Goal: Transaction & Acquisition: Purchase product/service

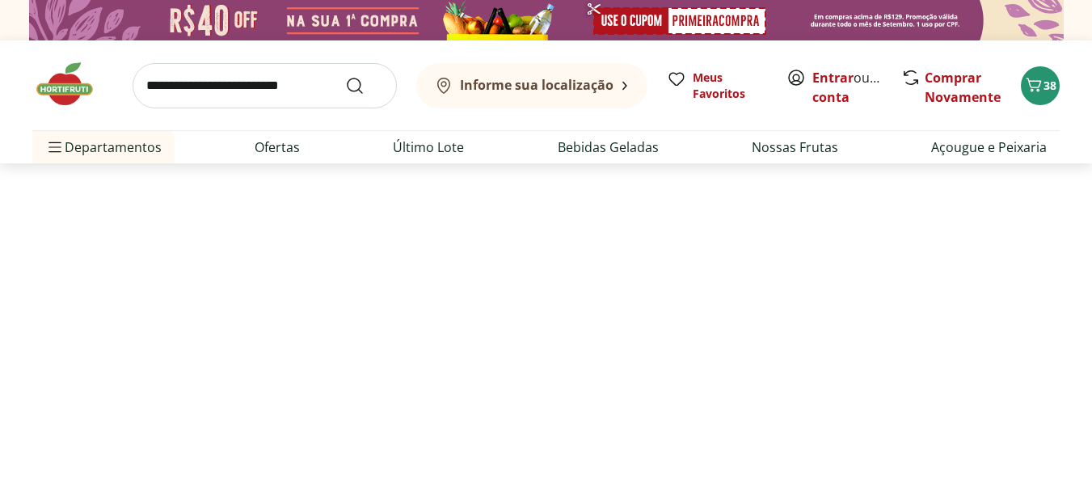
select select "**********"
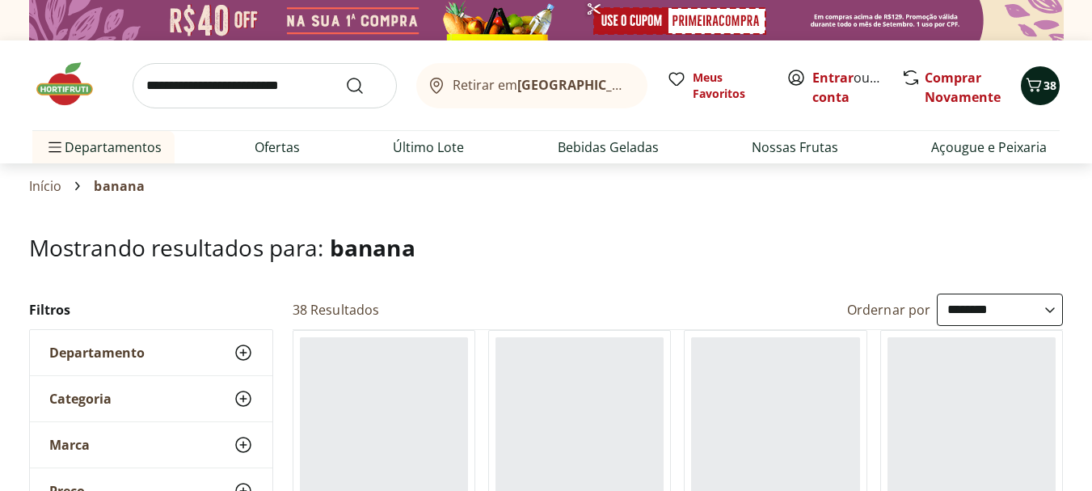
click at [1053, 81] on span "38" at bounding box center [1050, 85] width 13 height 15
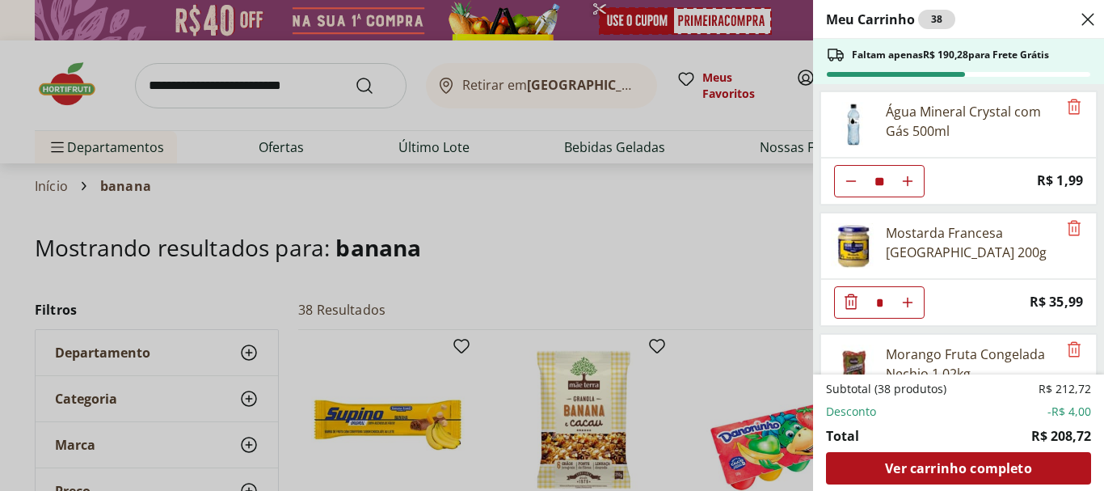
click at [907, 177] on icon "Aumentar Quantidade" at bounding box center [907, 181] width 13 height 13
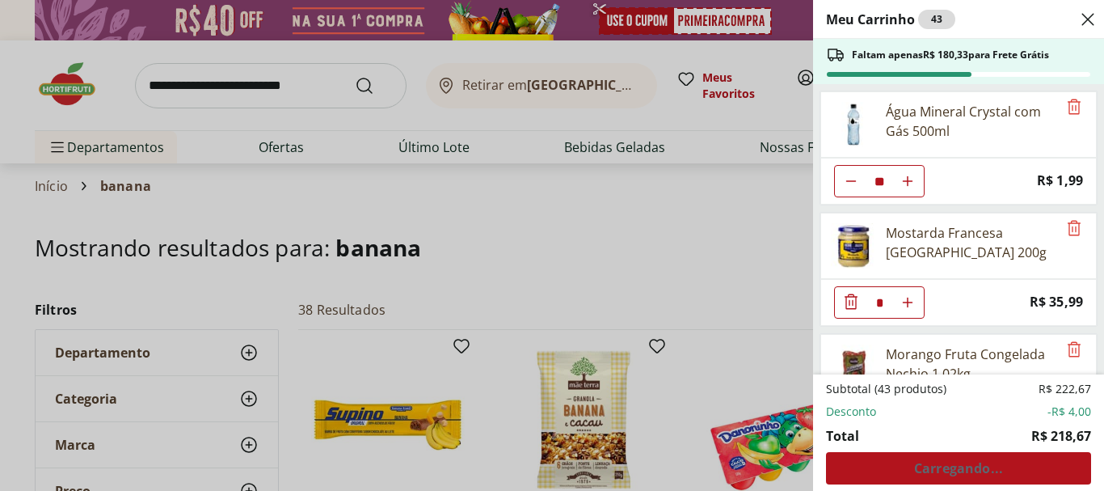
click at [907, 177] on icon "Aumentar Quantidade" at bounding box center [907, 181] width 13 height 13
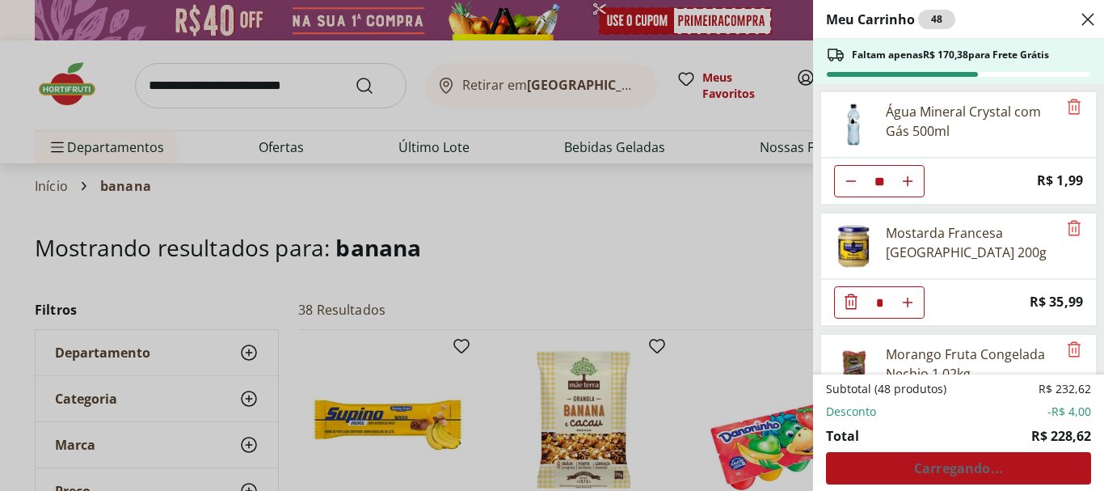
click at [907, 177] on icon "Aumentar Quantidade" at bounding box center [907, 181] width 13 height 13
type input "**"
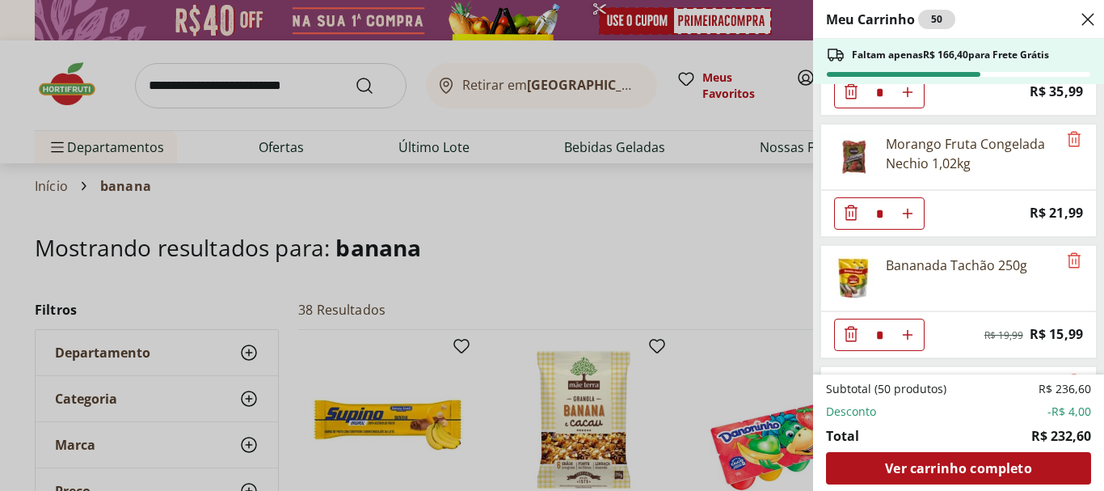
scroll to position [219, 0]
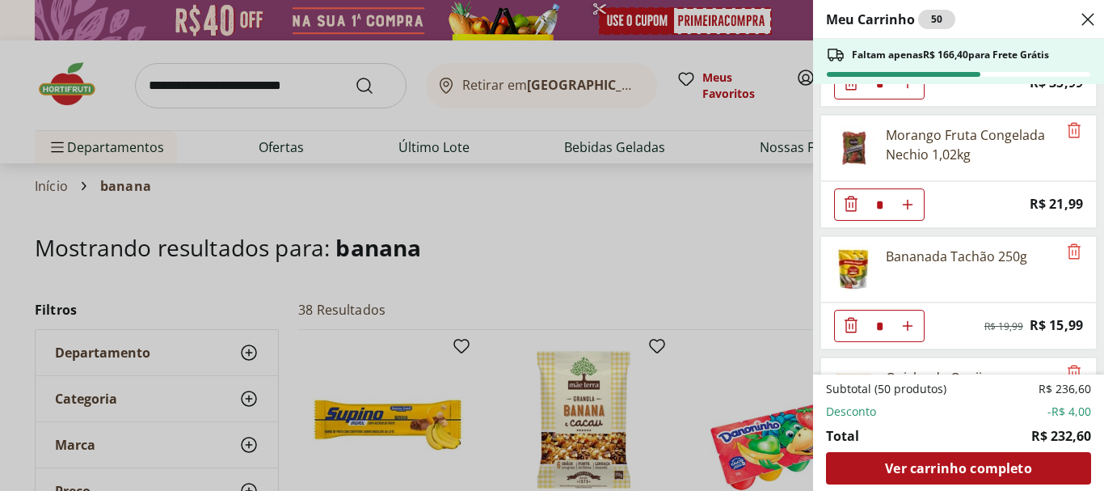
click at [905, 325] on icon "Aumentar Quantidade" at bounding box center [907, 325] width 13 height 13
click at [907, 324] on icon "Aumentar Quantidade" at bounding box center [907, 325] width 13 height 13
type input "*"
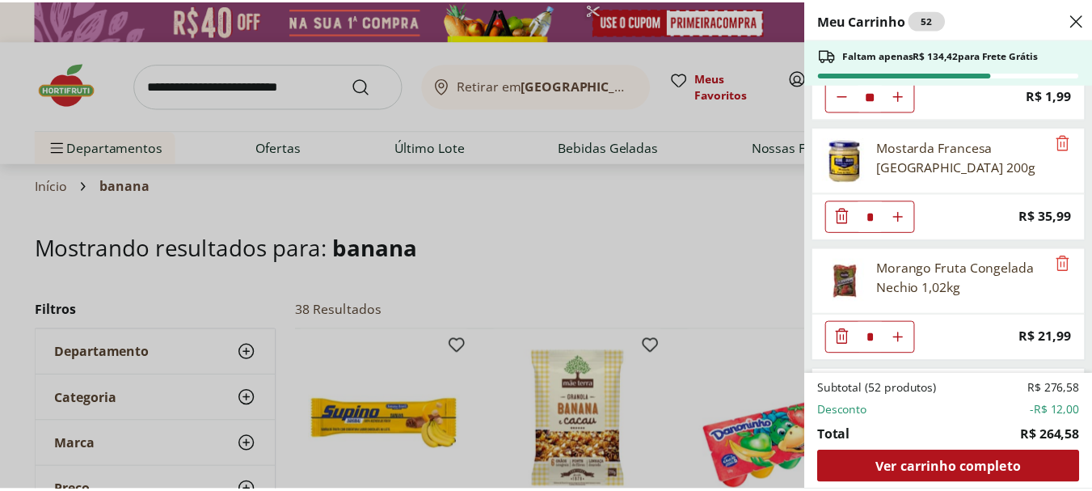
scroll to position [0, 0]
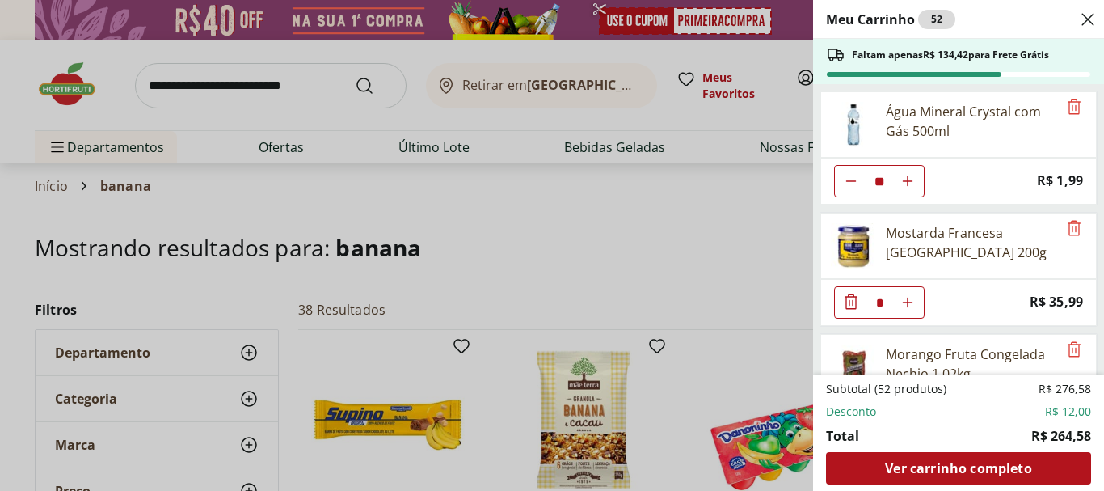
click at [277, 152] on div "Meu Carrinho 52 Faltam apenas R$ 134,42 para Frete Grátis Água Mineral Crystal …" at bounding box center [552, 245] width 1104 height 491
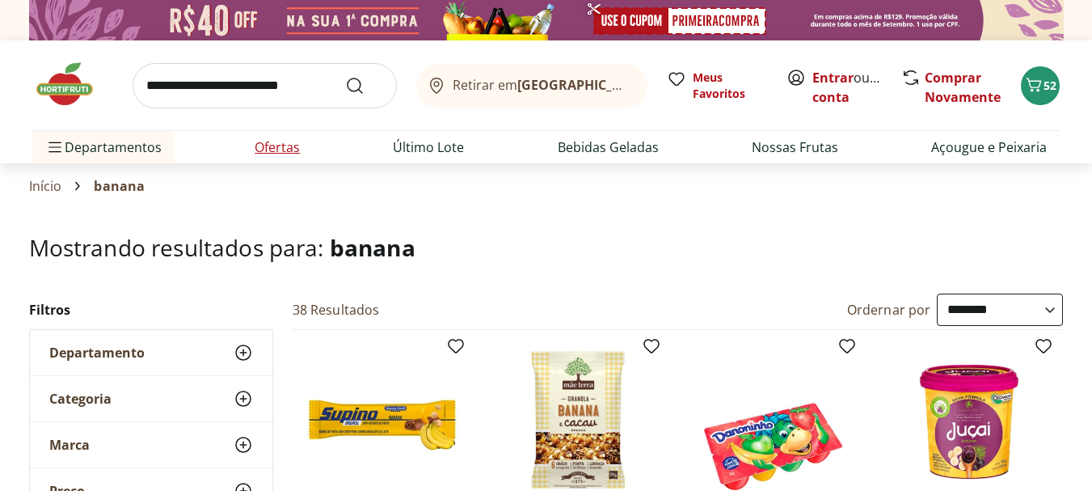
click at [283, 149] on link "Ofertas" at bounding box center [277, 146] width 45 height 19
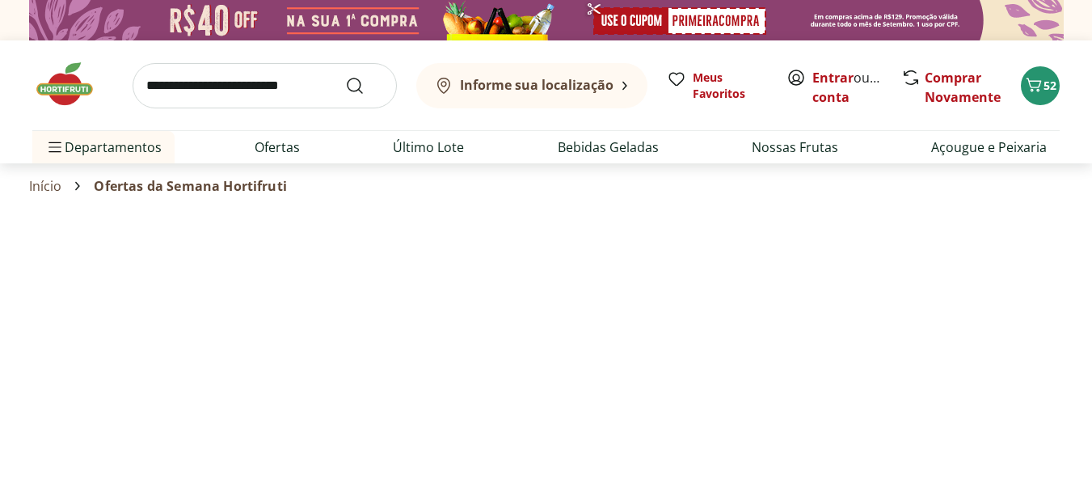
select select "**********"
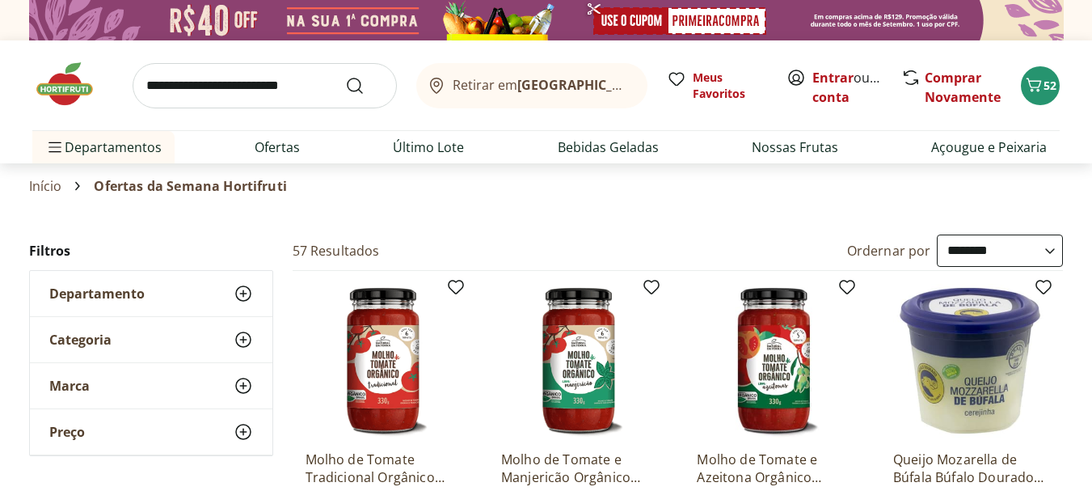
click at [238, 91] on input "search" at bounding box center [265, 85] width 264 height 45
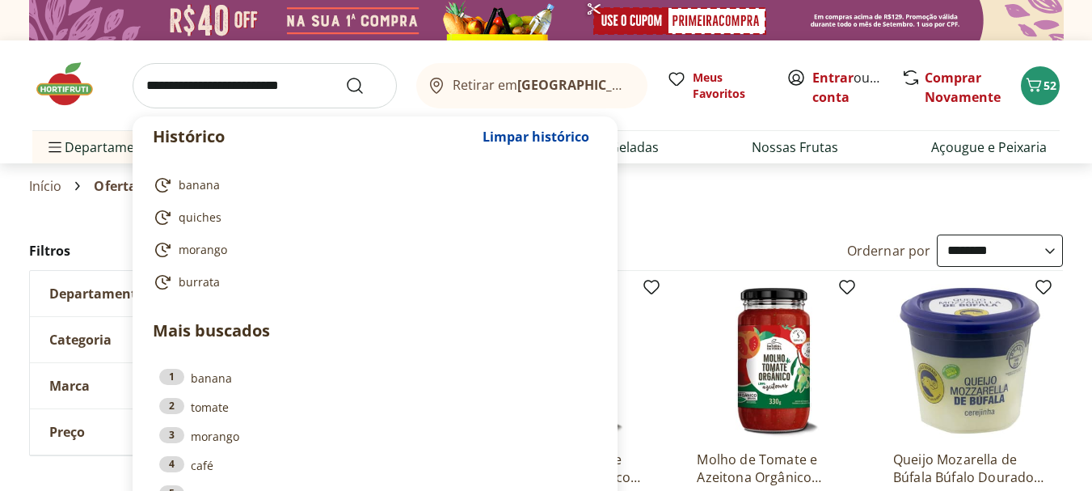
click at [262, 99] on input "search" at bounding box center [265, 85] width 264 height 45
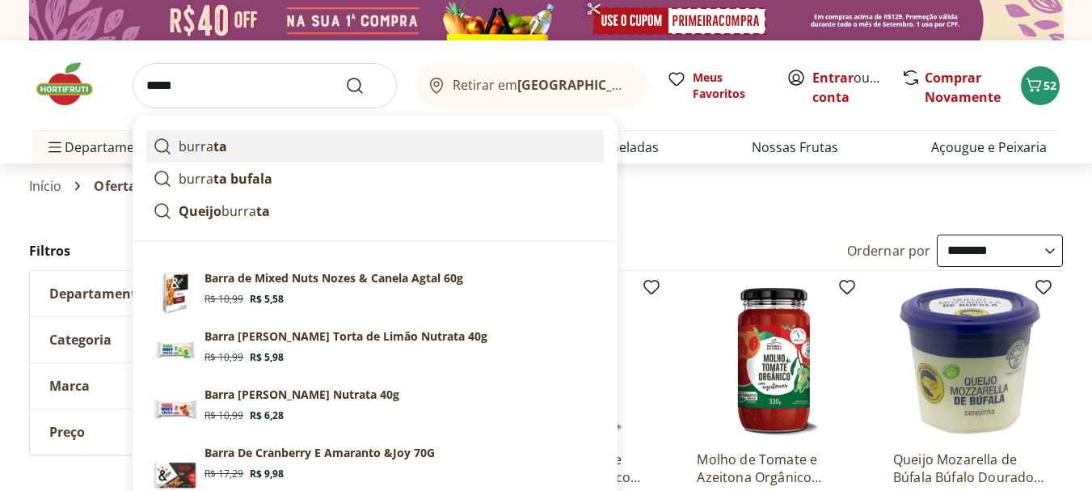
click at [200, 150] on p "burra ta" at bounding box center [203, 146] width 49 height 19
type input "*******"
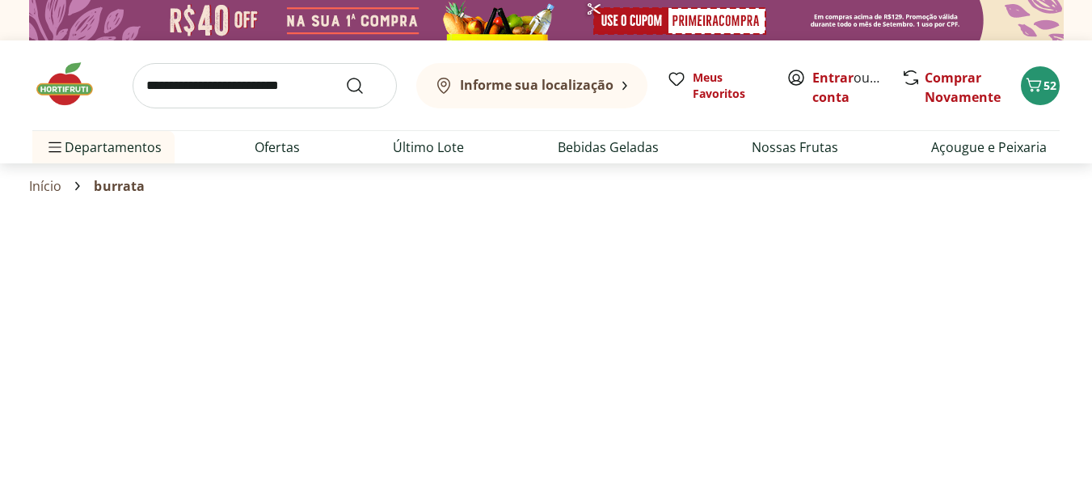
select select "**********"
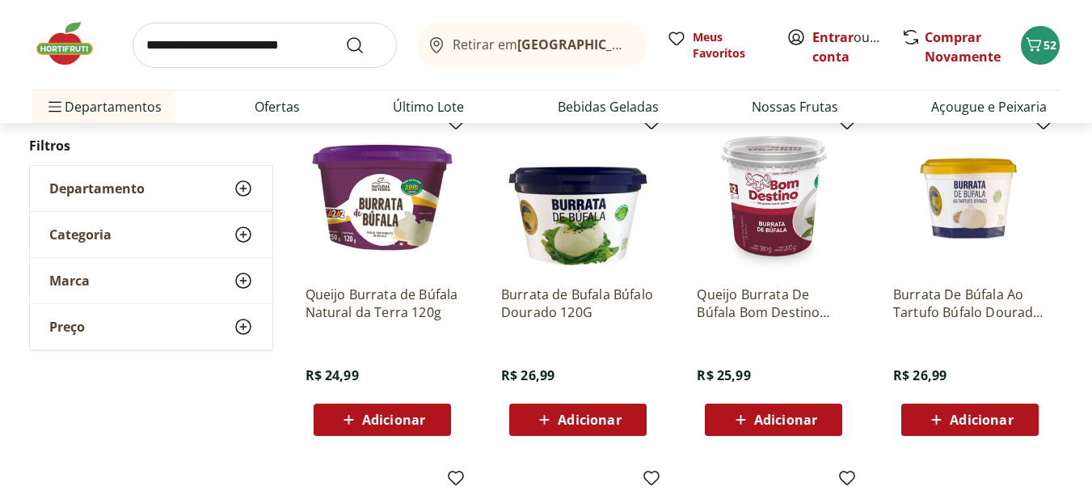
scroll to position [250, 0]
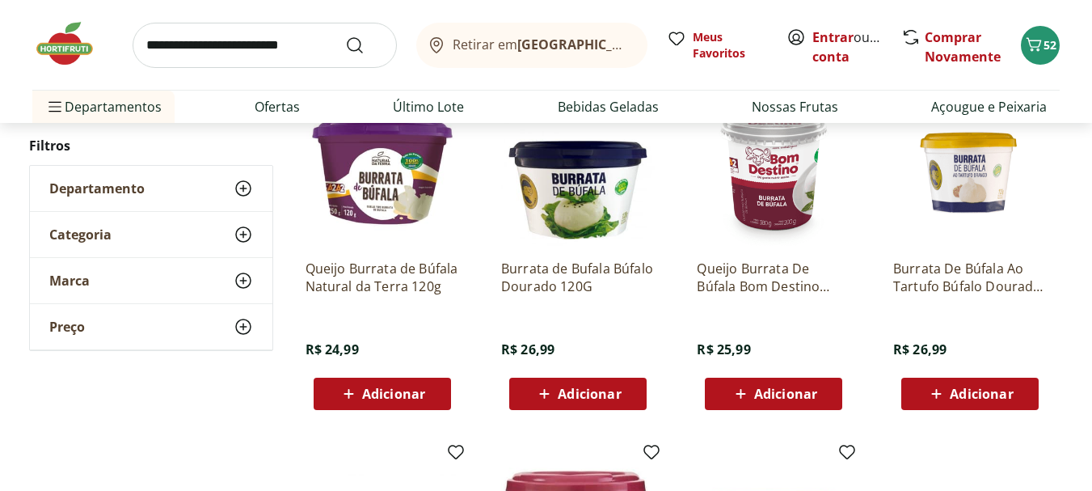
click at [363, 389] on span "Adicionar" at bounding box center [393, 393] width 63 height 13
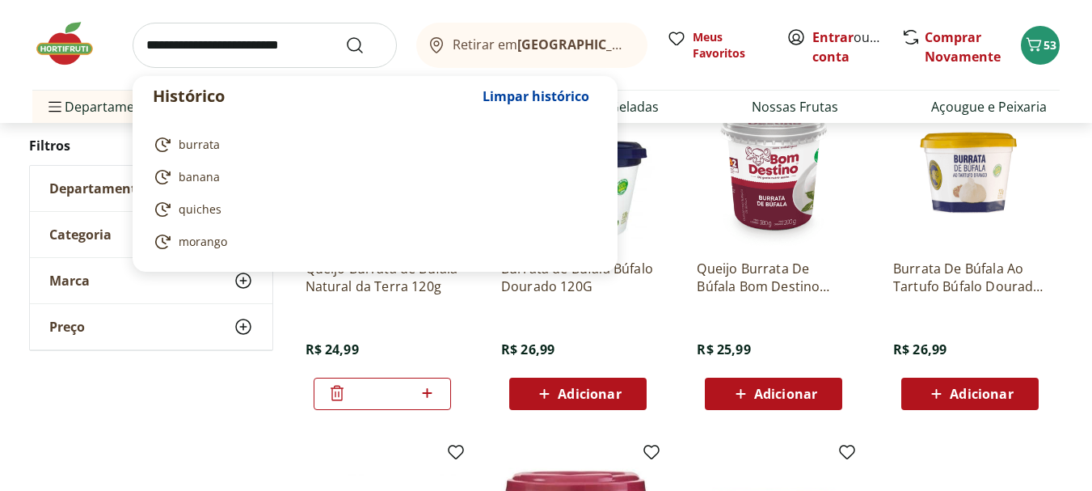
click at [238, 42] on input "search" at bounding box center [265, 45] width 264 height 45
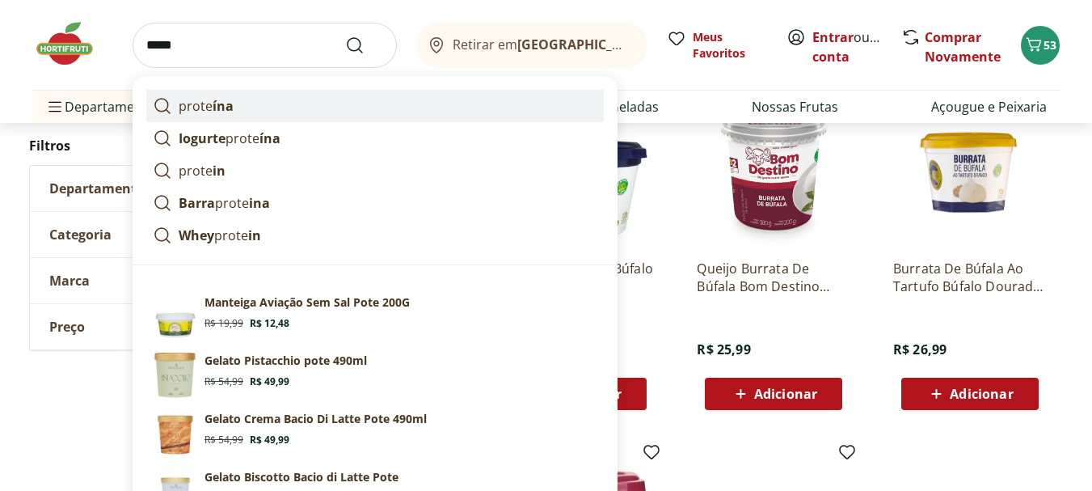
click at [238, 103] on link "prote ína" at bounding box center [375, 106] width 458 height 32
type input "********"
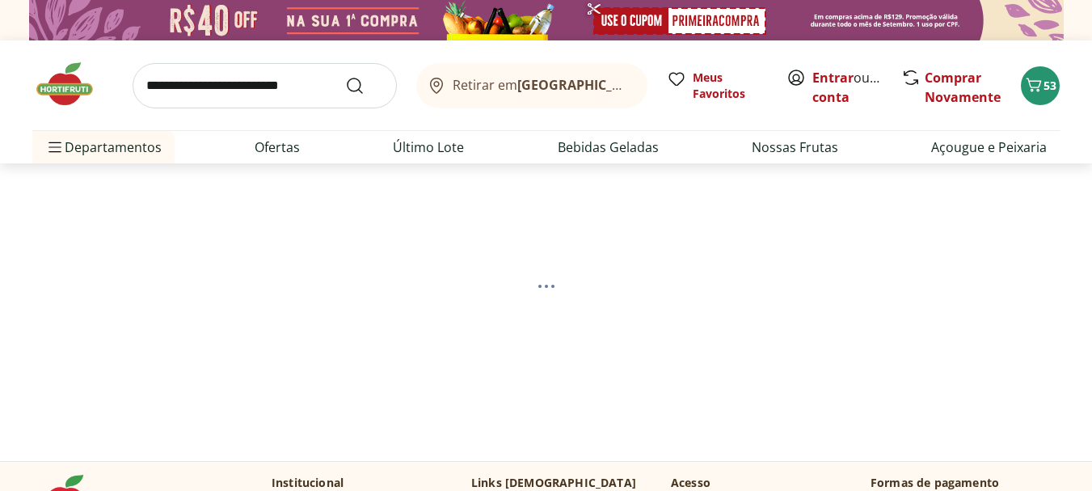
select select "**********"
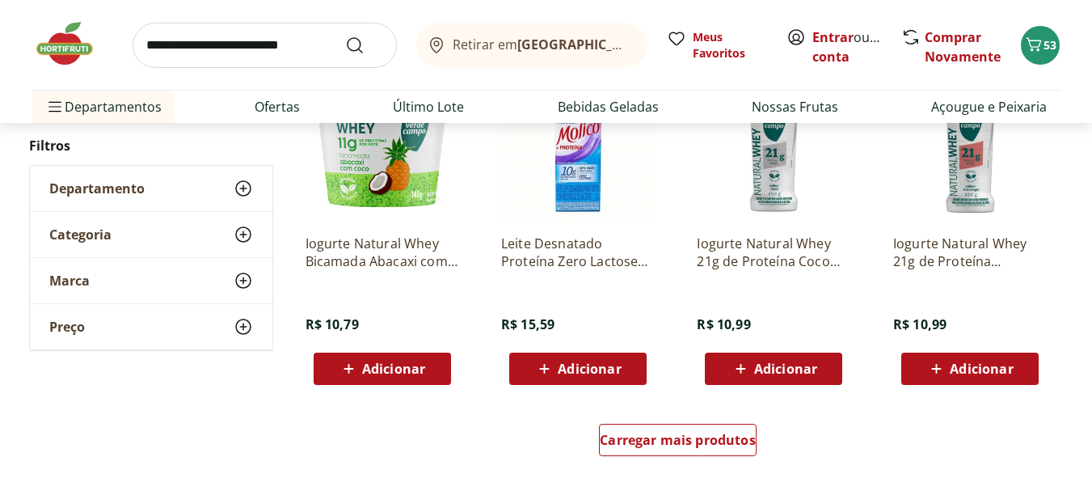
scroll to position [1052, 0]
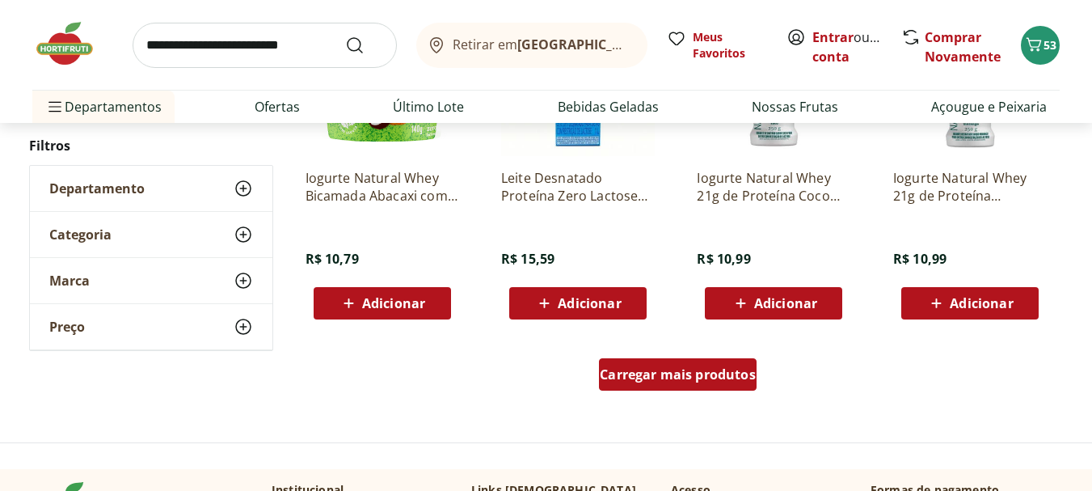
click at [663, 374] on span "Carregar mais produtos" at bounding box center [678, 374] width 156 height 13
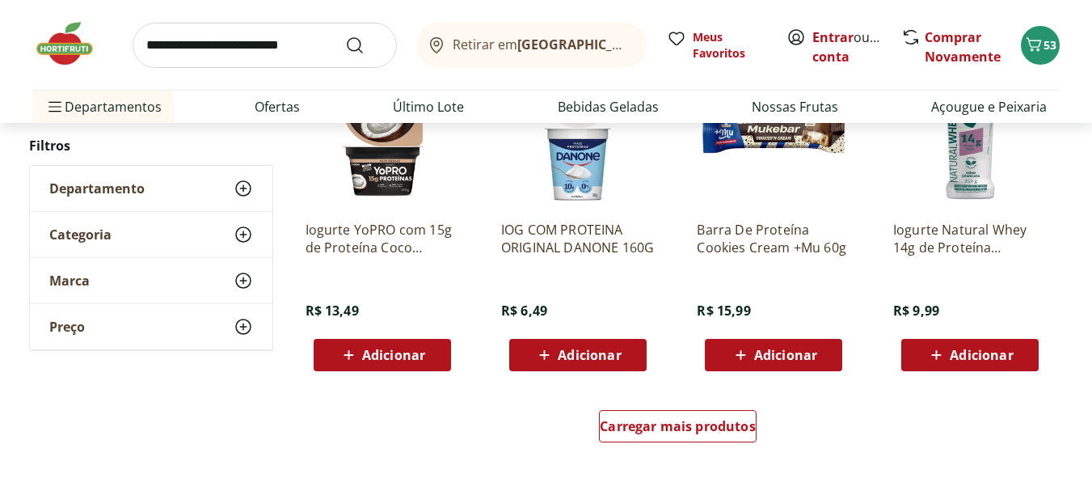
scroll to position [2081, 0]
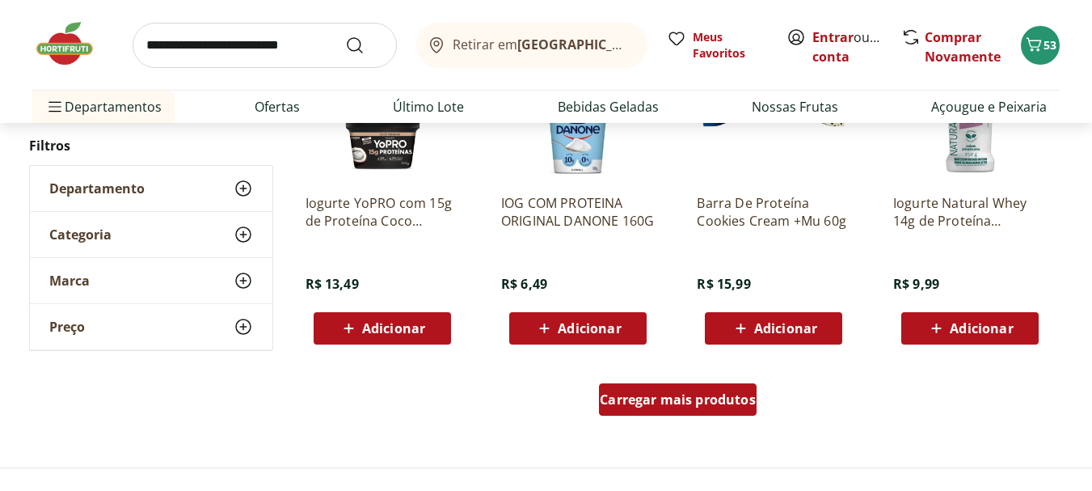
click at [703, 404] on span "Carregar mais produtos" at bounding box center [678, 399] width 156 height 13
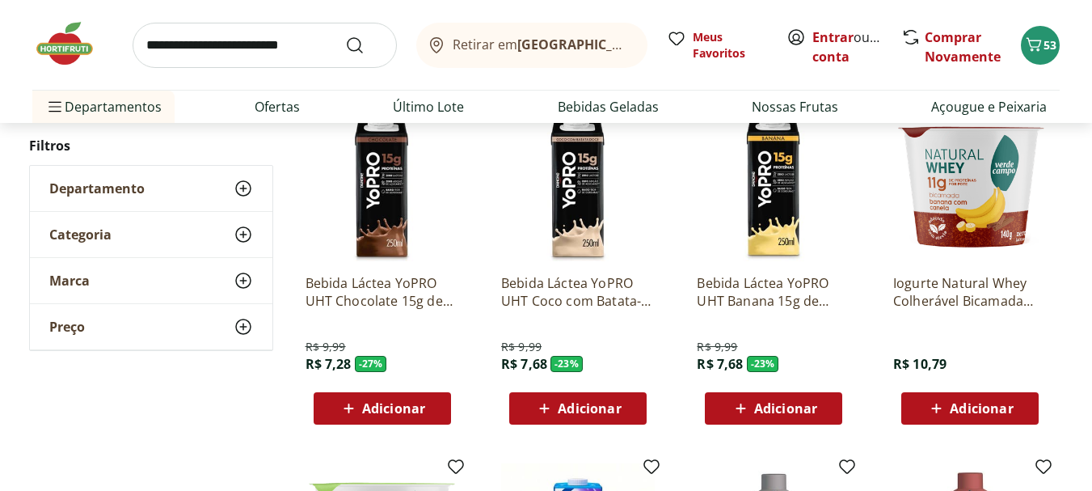
scroll to position [583, 0]
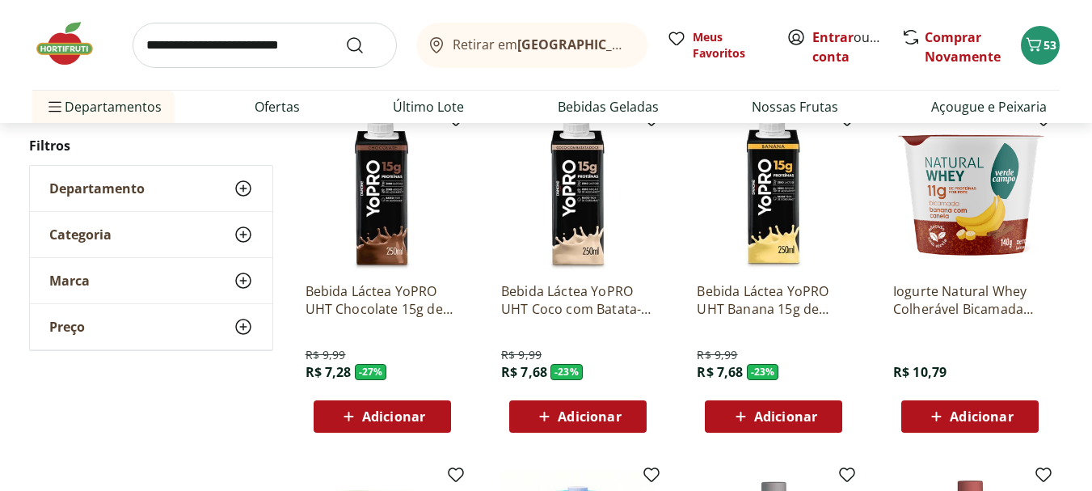
click at [991, 197] on img at bounding box center [970, 193] width 154 height 154
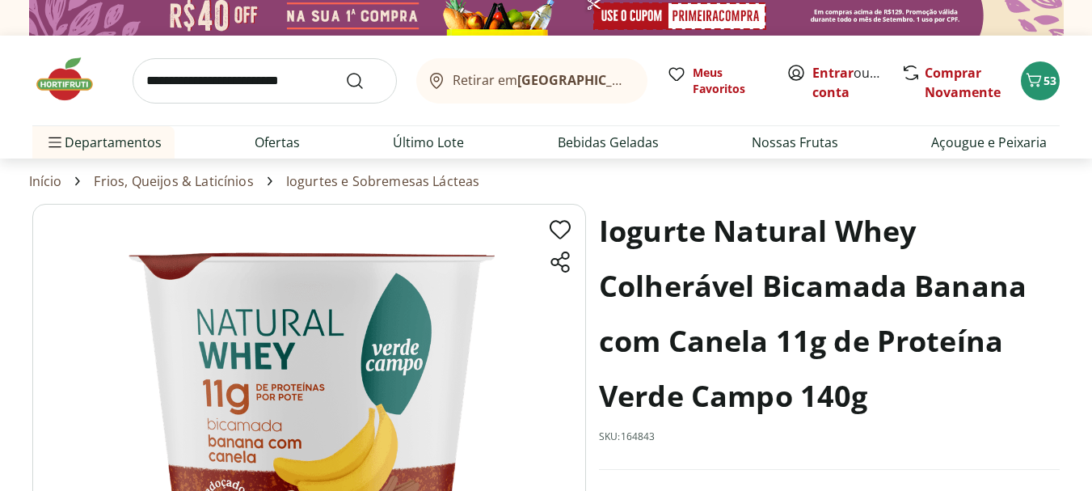
scroll to position [12, 0]
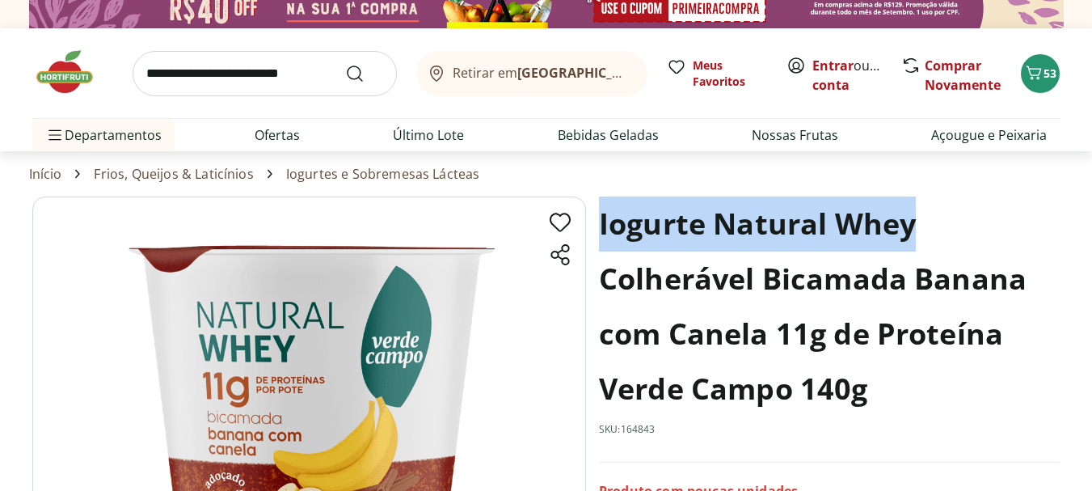
drag, startPoint x: 912, startPoint y: 227, endPoint x: 603, endPoint y: 221, distance: 308.9
click at [603, 221] on h1 "Iogurte Natural Whey Colherável Bicamada Banana com Canela 11g de Proteína Verd…" at bounding box center [829, 306] width 461 height 220
copy h1 "Iogurte Natural Whey"
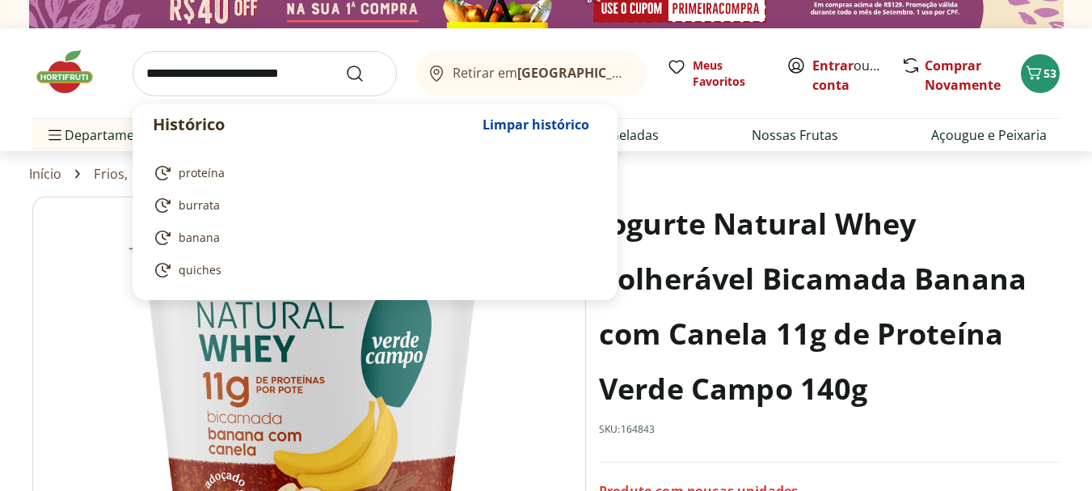
click at [209, 71] on input "search" at bounding box center [265, 73] width 264 height 45
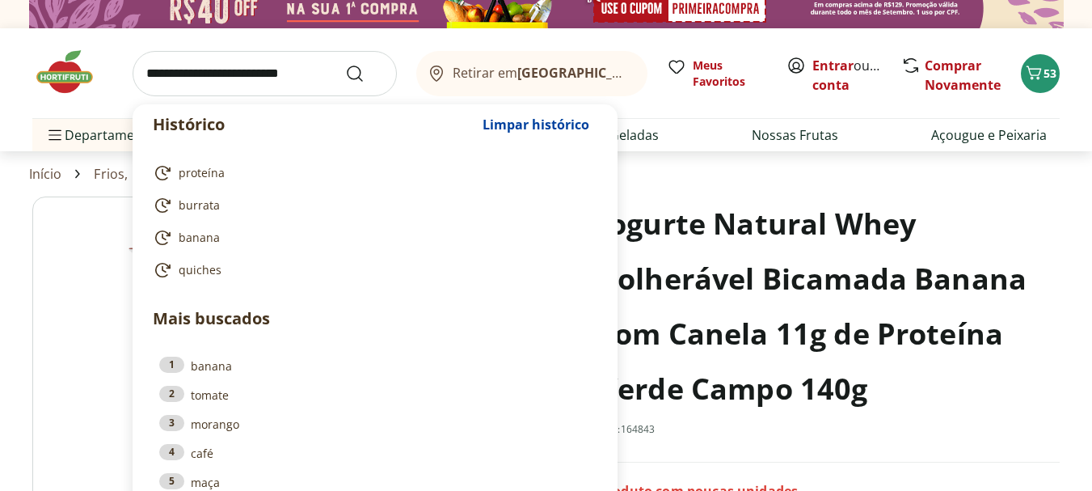
drag, startPoint x: 209, startPoint y: 71, endPoint x: 184, endPoint y: 72, distance: 25.1
paste input "**********"
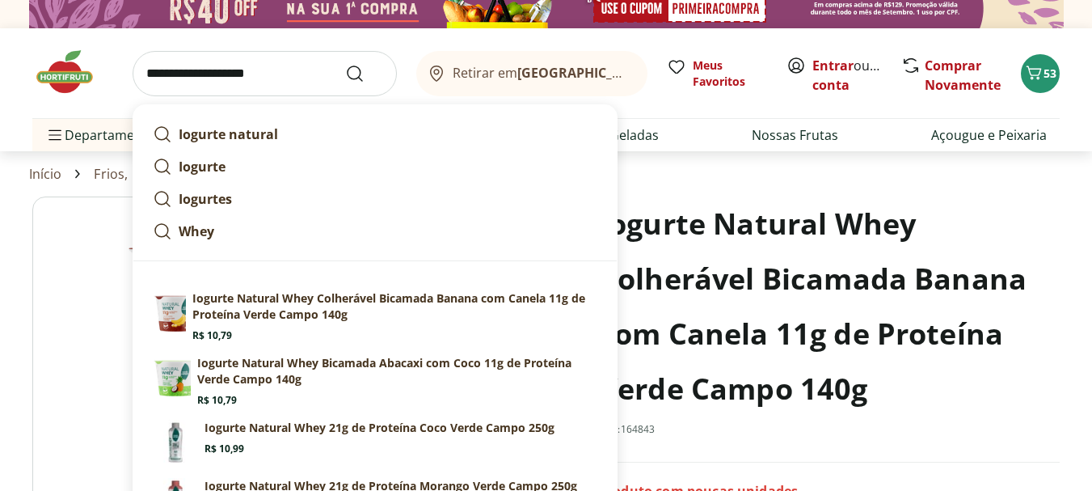
type input "**********"
click at [345, 64] on button "Submit Search" at bounding box center [364, 73] width 39 height 19
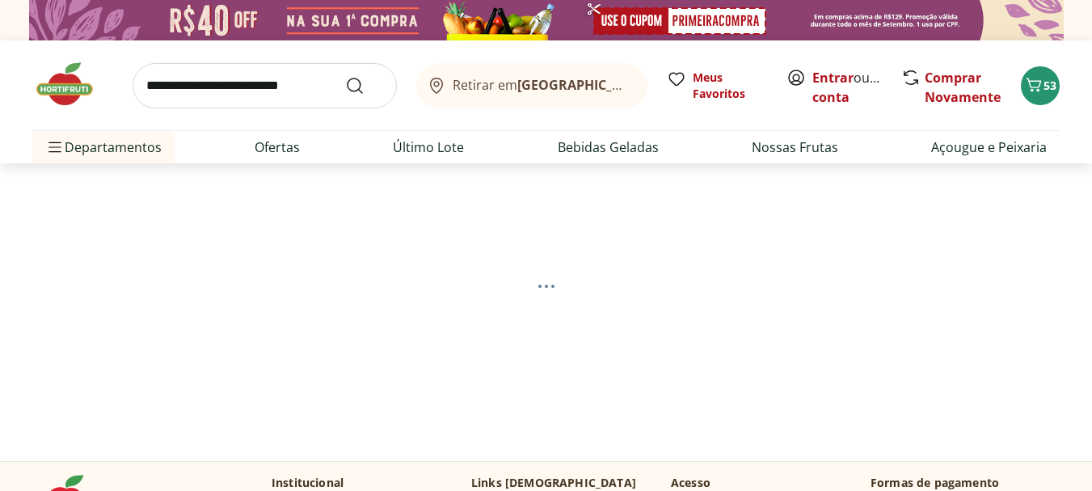
select select "**********"
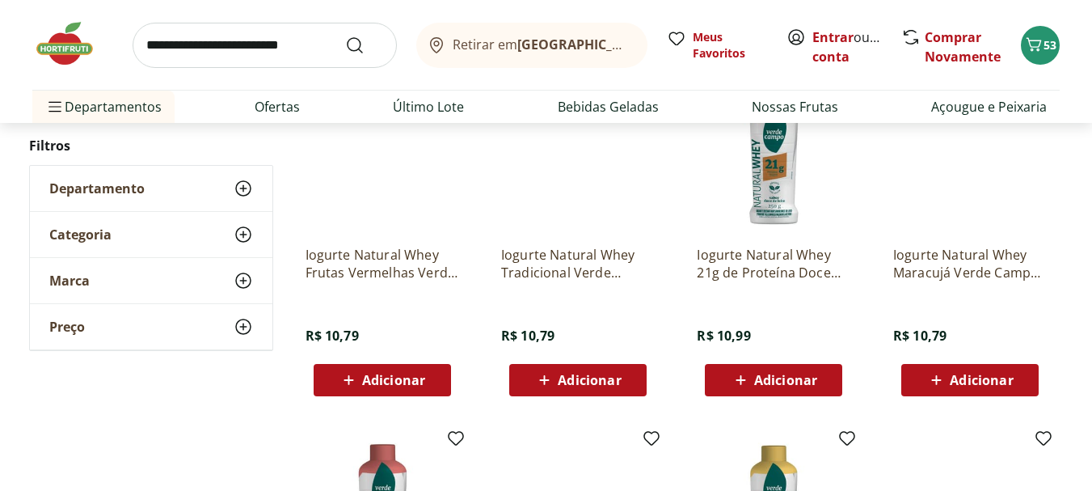
scroll to position [605, 0]
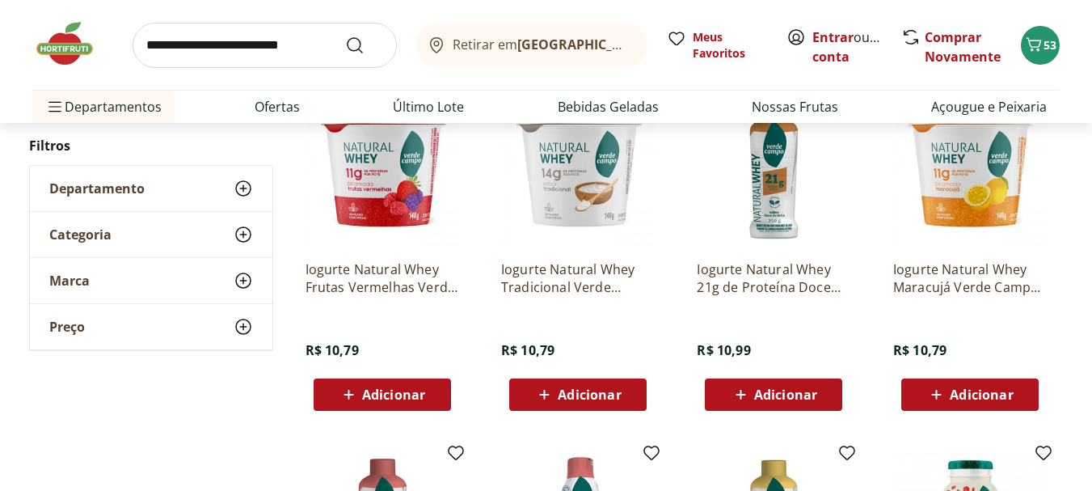
click at [955, 396] on span "Adicionar" at bounding box center [981, 394] width 63 height 13
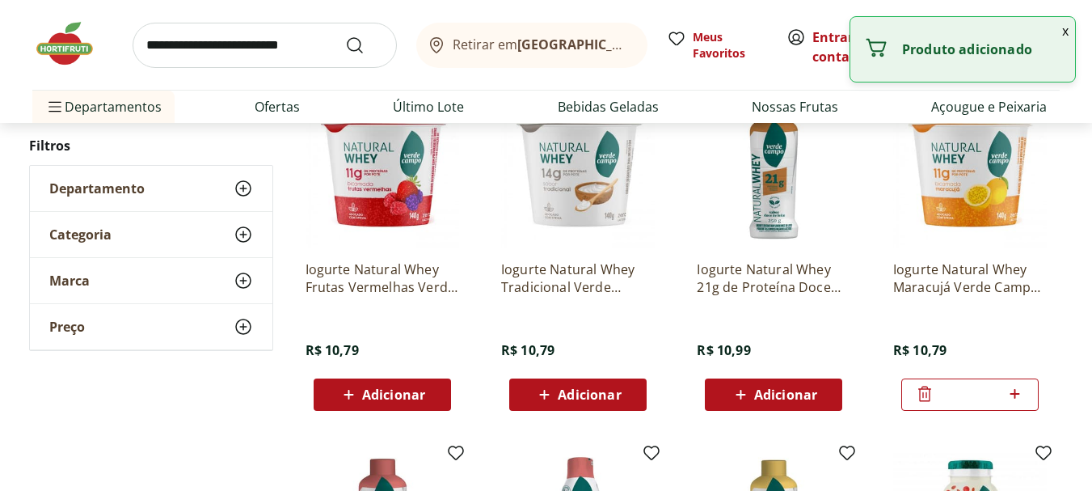
click at [411, 401] on span "Adicionar" at bounding box center [393, 394] width 63 height 13
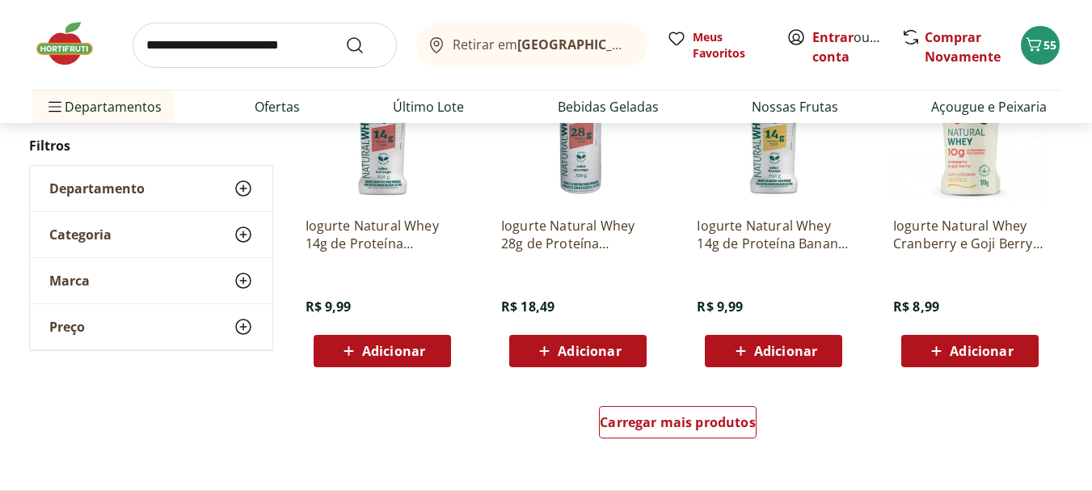
scroll to position [1108, 0]
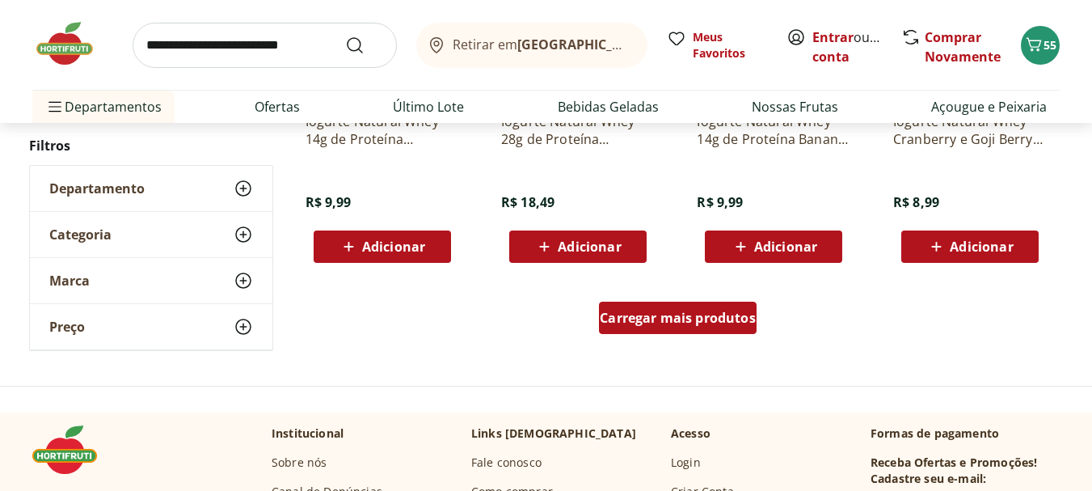
click at [663, 316] on span "Carregar mais produtos" at bounding box center [678, 317] width 156 height 13
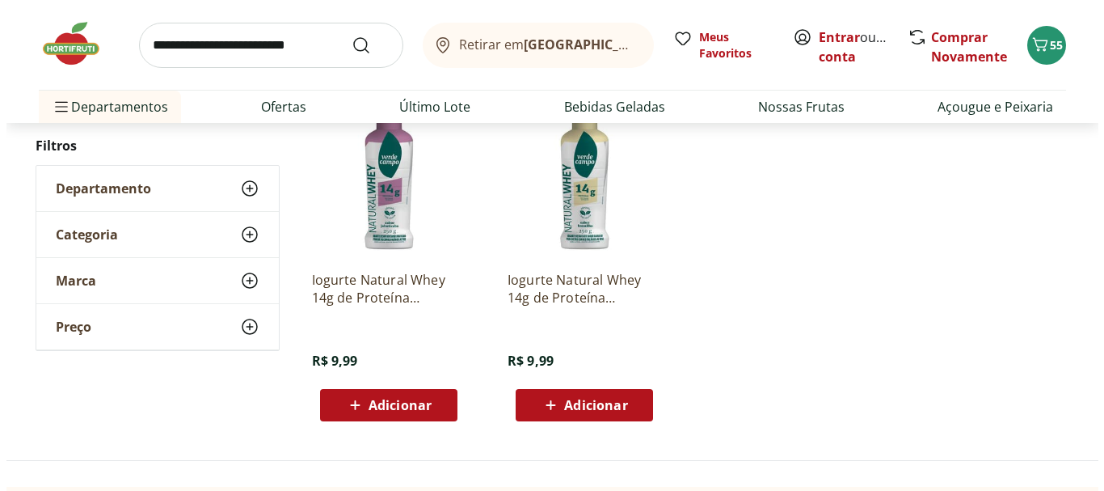
scroll to position [344, 0]
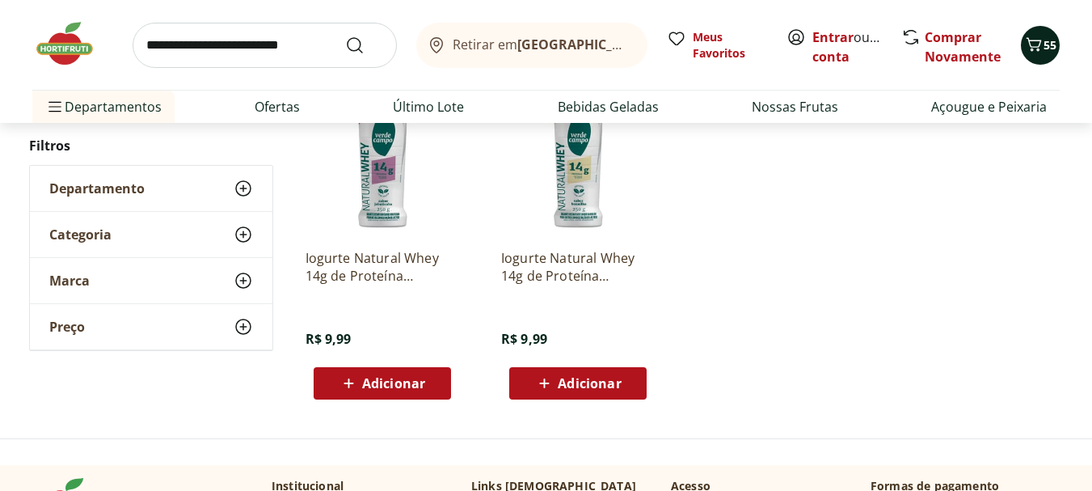
click at [1032, 52] on icon "Carrinho" at bounding box center [1033, 44] width 19 height 19
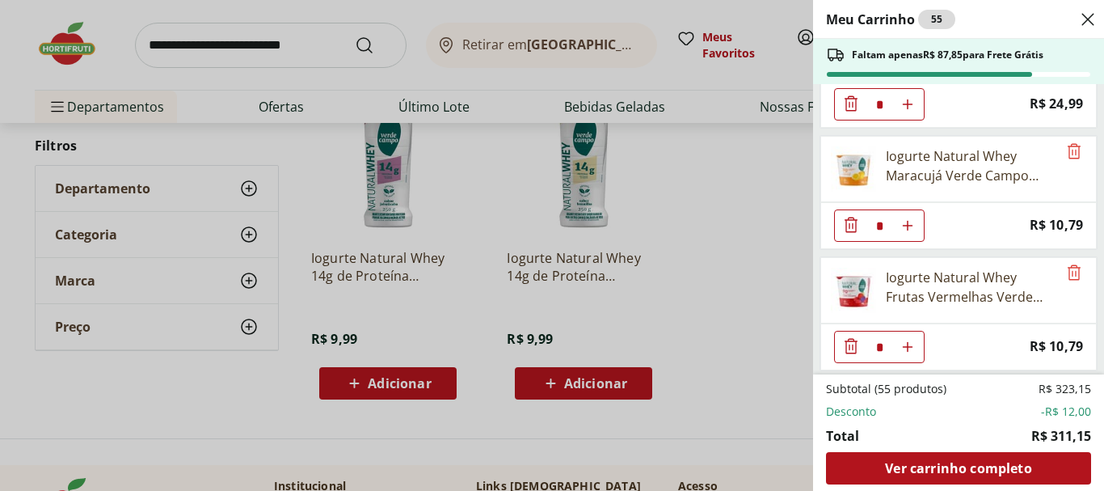
scroll to position [808, 0]
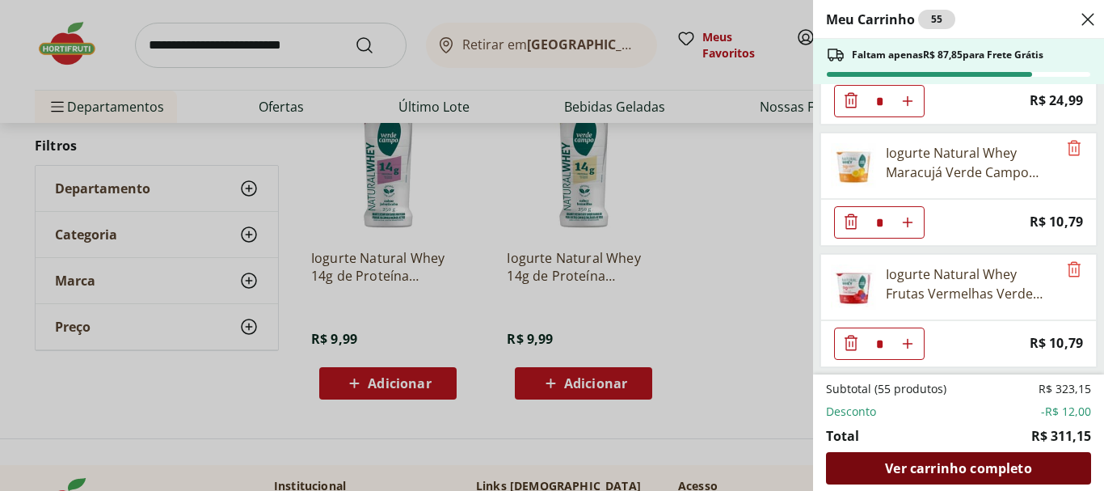
click at [981, 464] on span "Ver carrinho completo" at bounding box center [958, 468] width 146 height 13
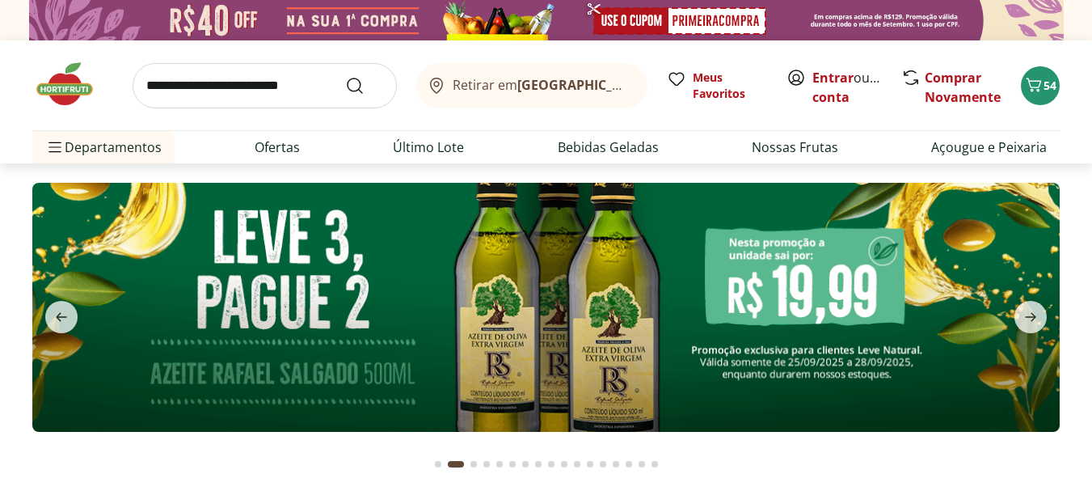
click at [195, 82] on input "search" at bounding box center [265, 85] width 264 height 45
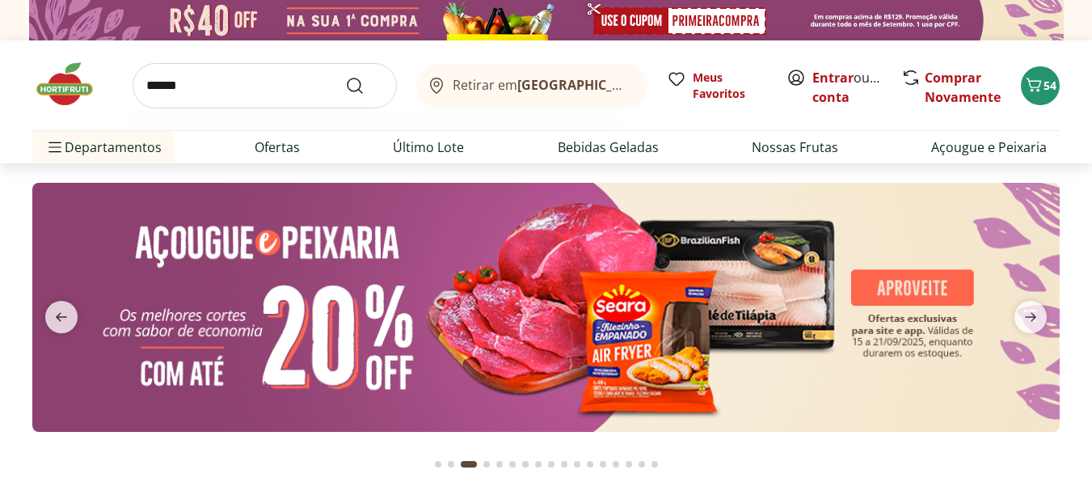
type input "******"
click at [345, 76] on button "Submit Search" at bounding box center [364, 85] width 39 height 19
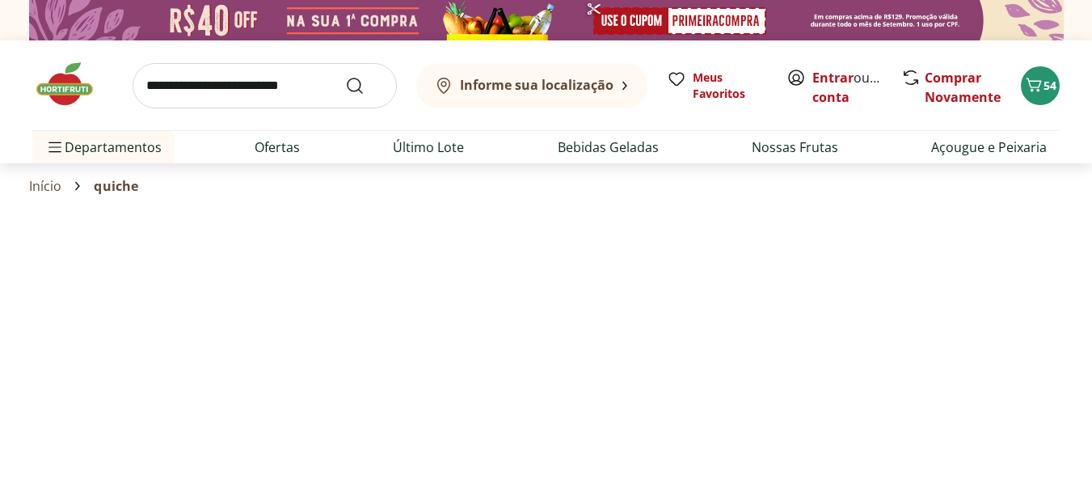
select select "**********"
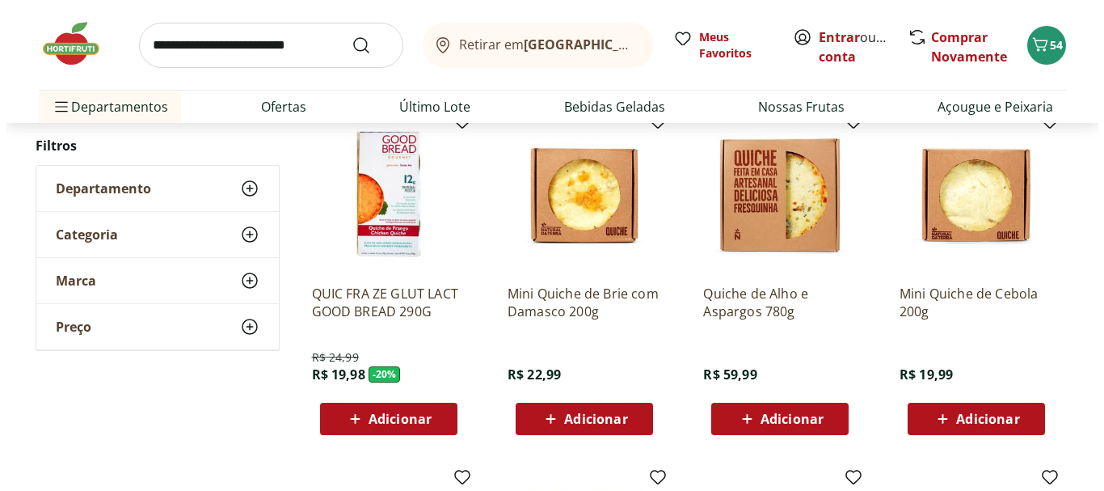
scroll to position [216, 0]
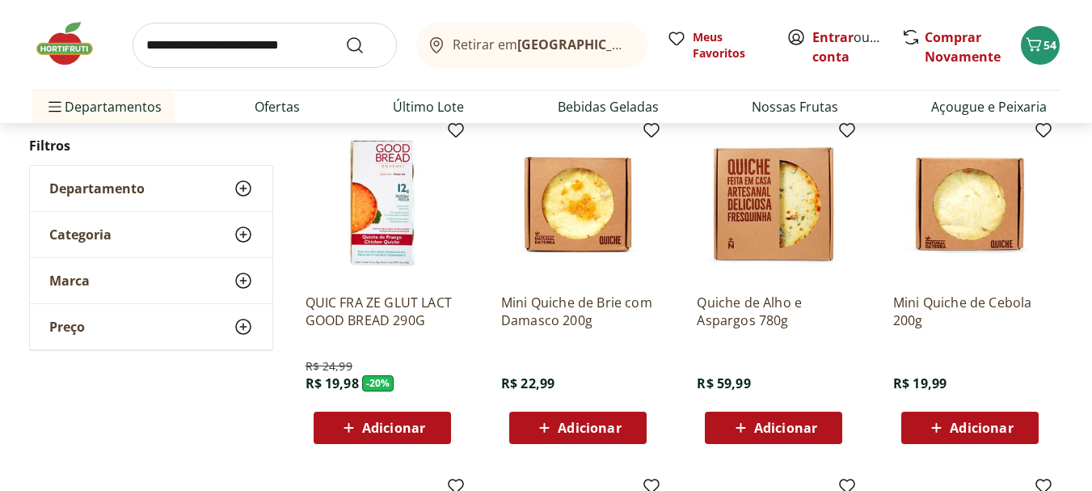
click at [771, 426] on span "Adicionar" at bounding box center [785, 427] width 63 height 13
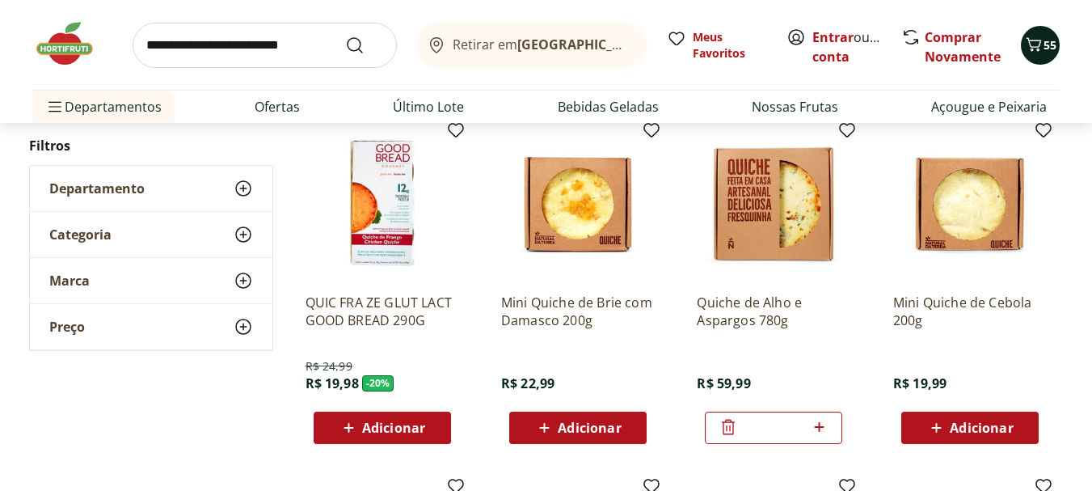
click at [1038, 56] on div "55" at bounding box center [1040, 45] width 13 height 26
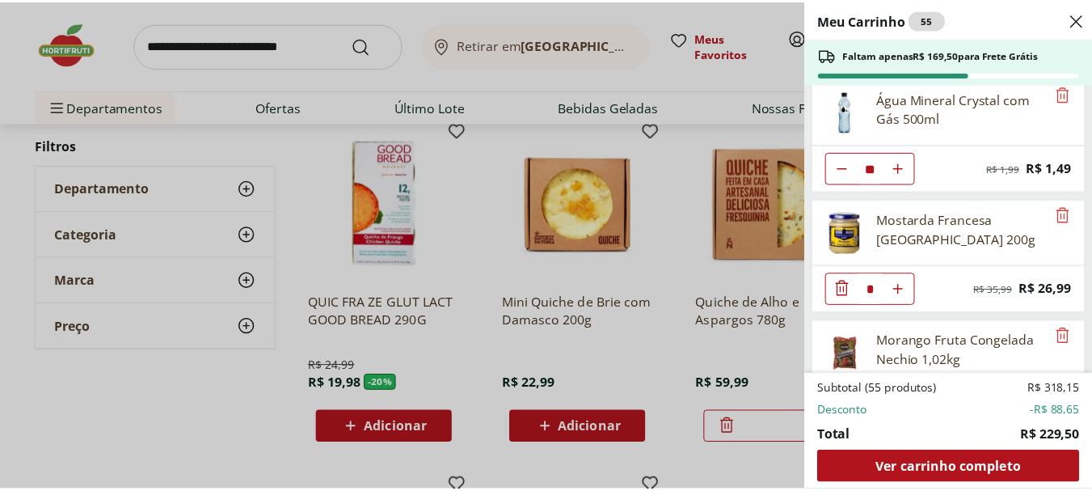
scroll to position [0, 0]
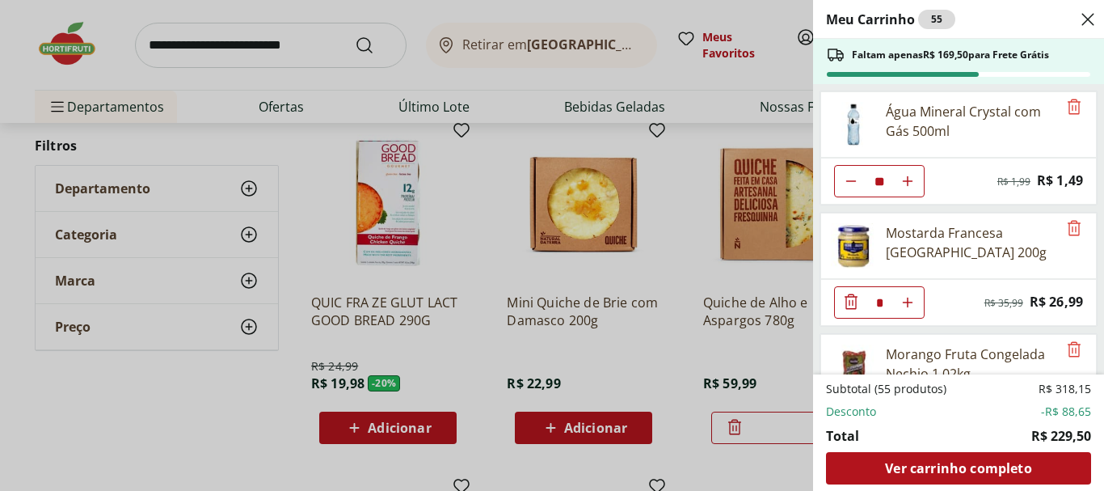
click at [65, 44] on div "Meu Carrinho 55 Faltam apenas R$ 169,50 para Frete Grátis Água Mineral Crystal …" at bounding box center [552, 245] width 1104 height 491
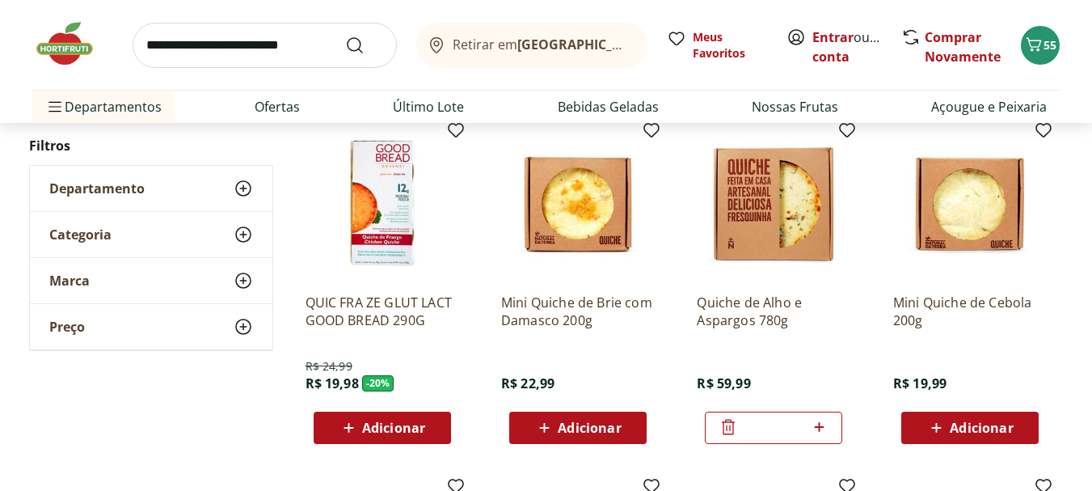
click at [64, 55] on img at bounding box center [72, 43] width 81 height 49
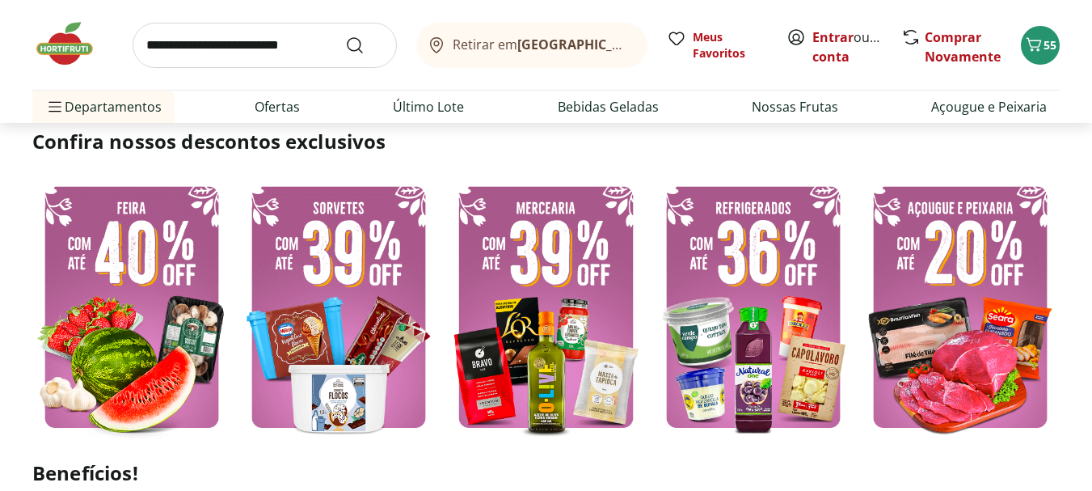
scroll to position [390, 0]
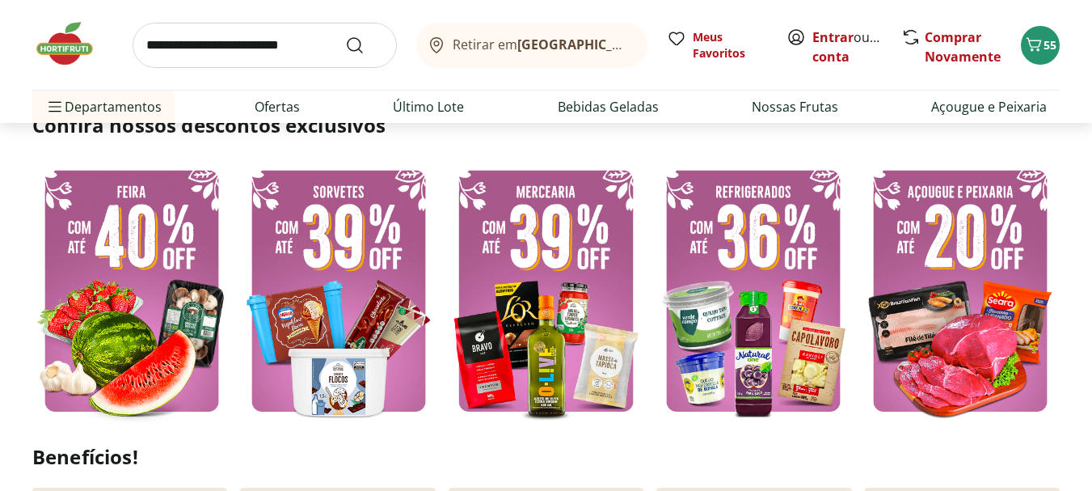
type input "*"
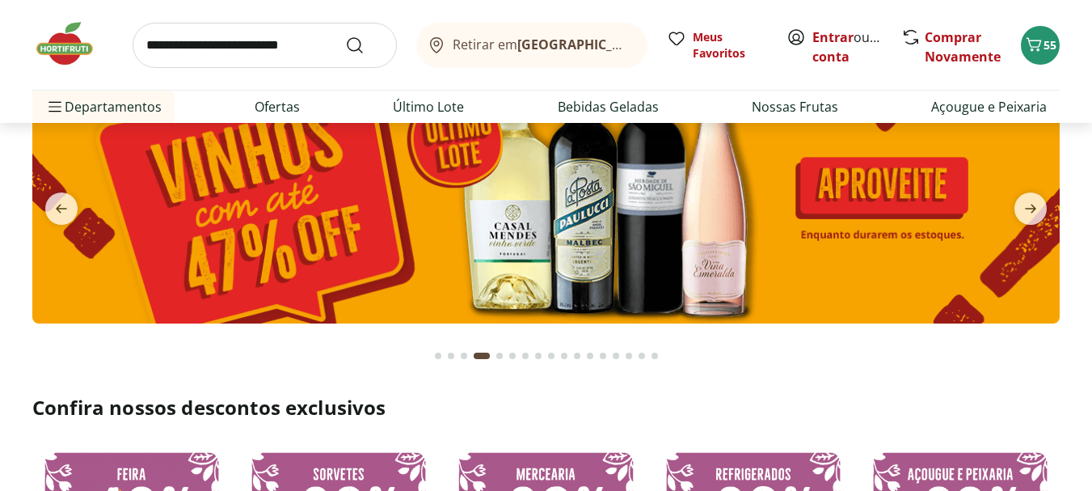
scroll to position [0, 0]
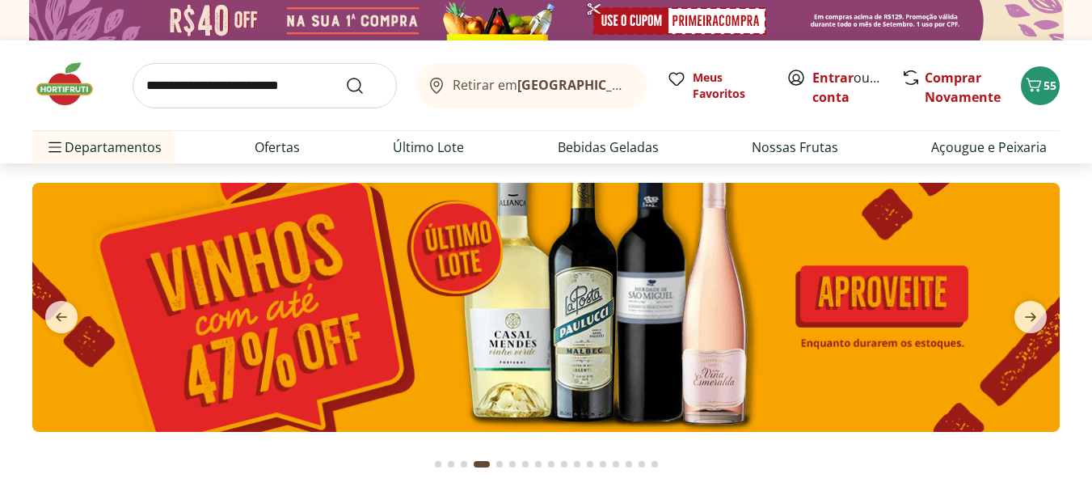
click at [234, 86] on input "search" at bounding box center [265, 85] width 264 height 45
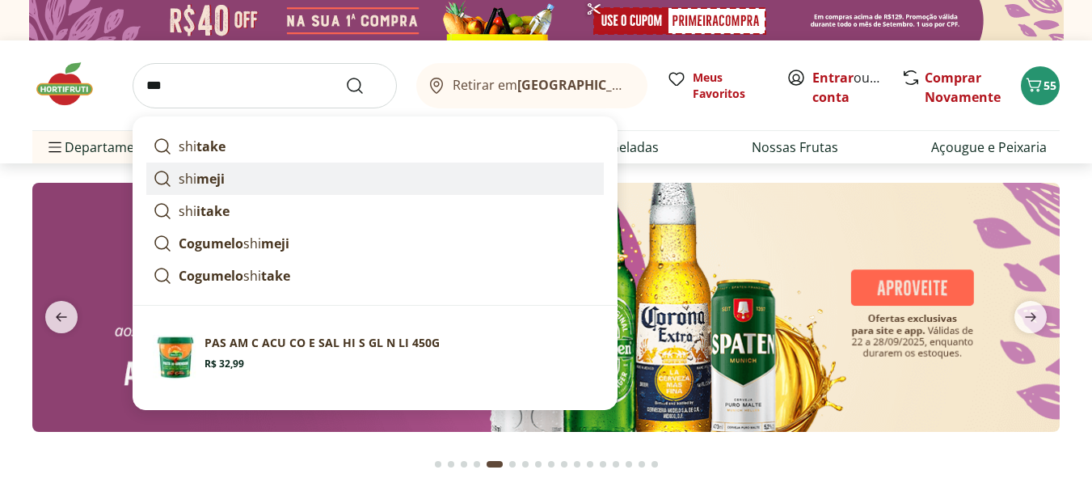
click at [200, 186] on strong "meji" at bounding box center [210, 179] width 28 height 18
type input "*******"
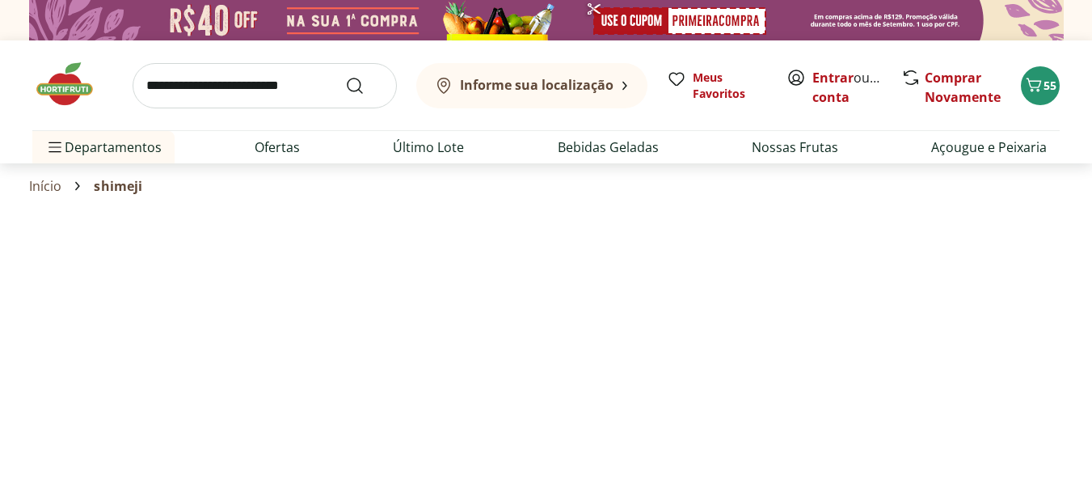
select select "**********"
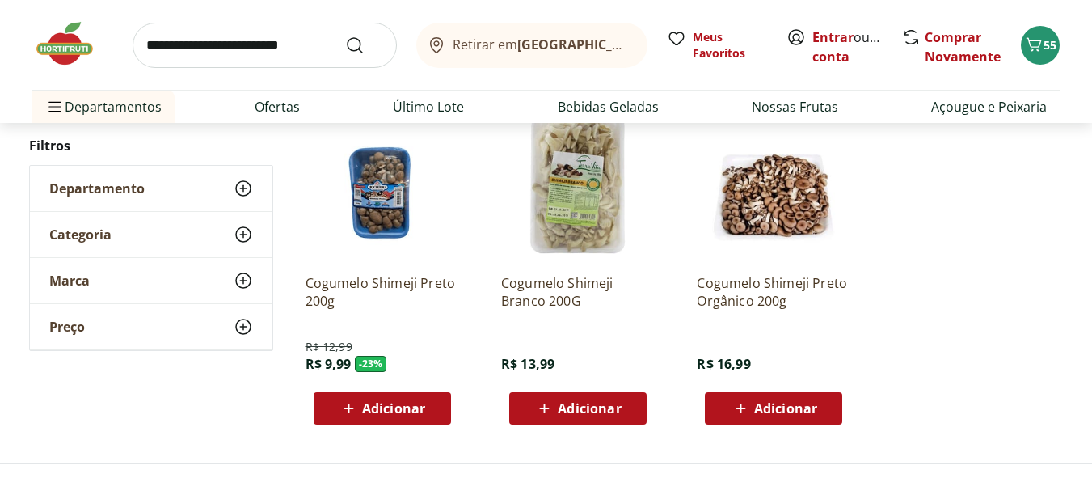
scroll to position [241, 0]
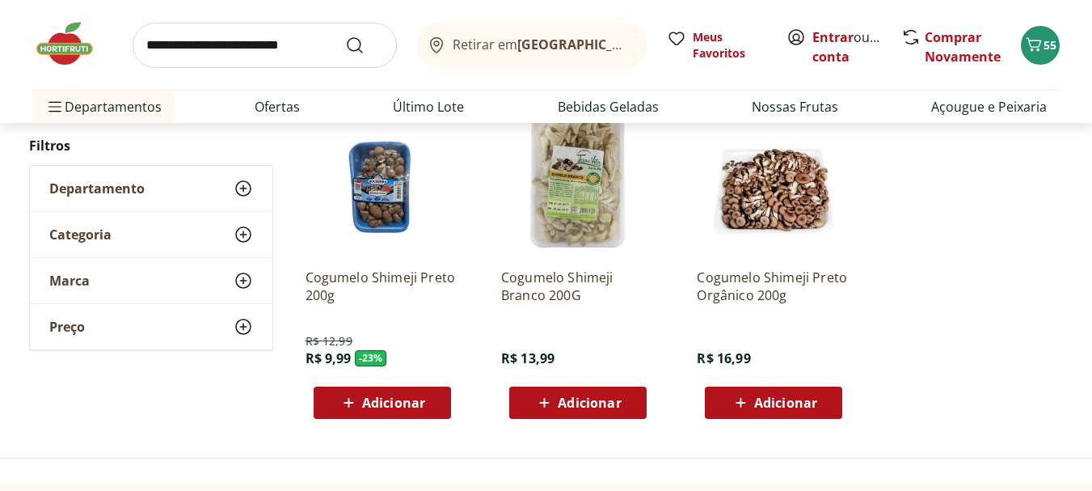
click at [389, 401] on span "Adicionar" at bounding box center [393, 402] width 63 height 13
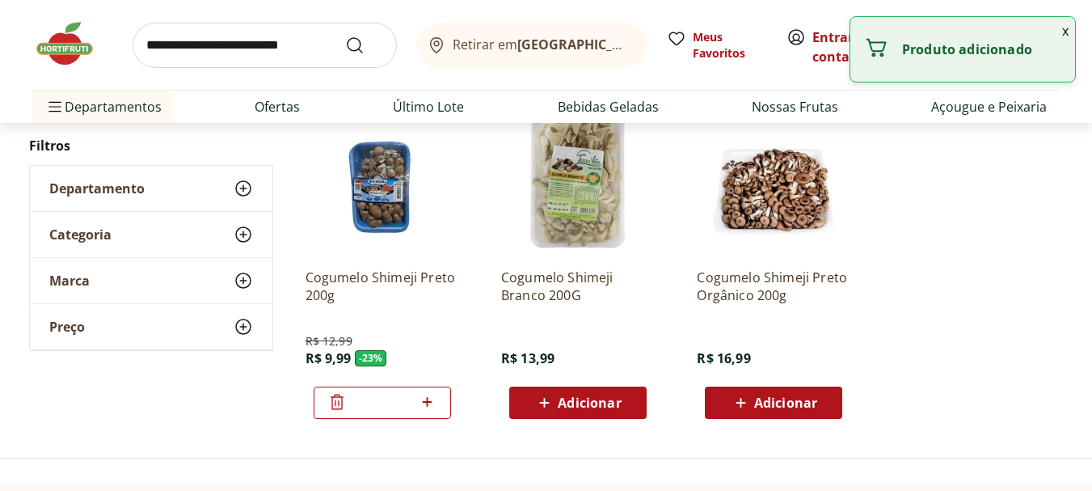
click at [209, 50] on input "search" at bounding box center [265, 45] width 264 height 45
click at [787, 361] on div "Cogumelo Shimeji Preto Orgânico 200g R$ 16,99 Adicionar" at bounding box center [774, 336] width 154 height 163
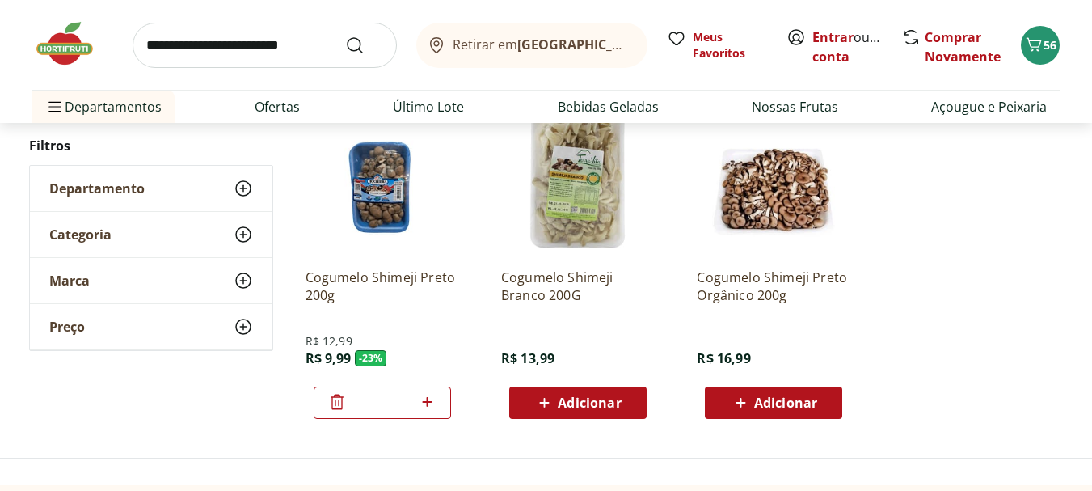
click at [222, 49] on input "search" at bounding box center [265, 45] width 264 height 45
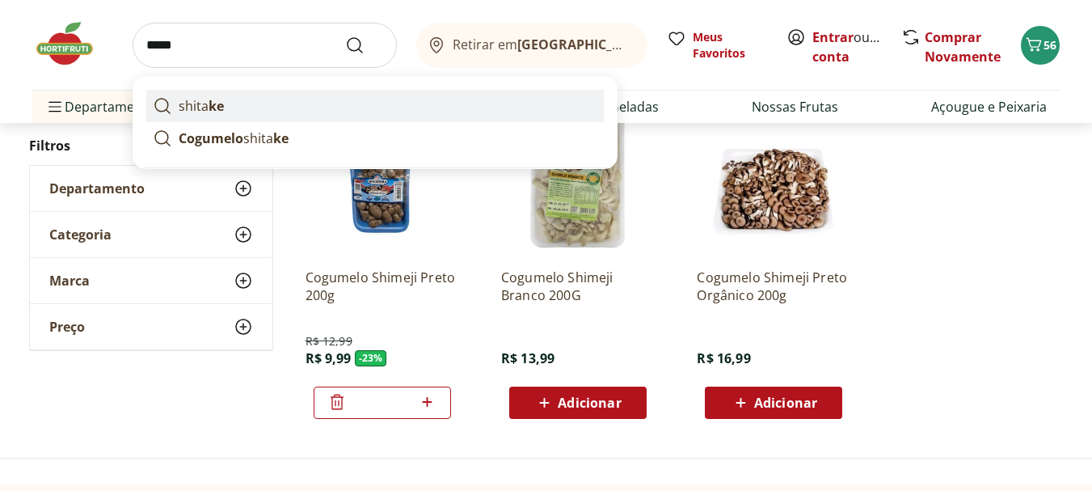
click at [231, 99] on link "shita ke" at bounding box center [375, 106] width 458 height 32
type input "*******"
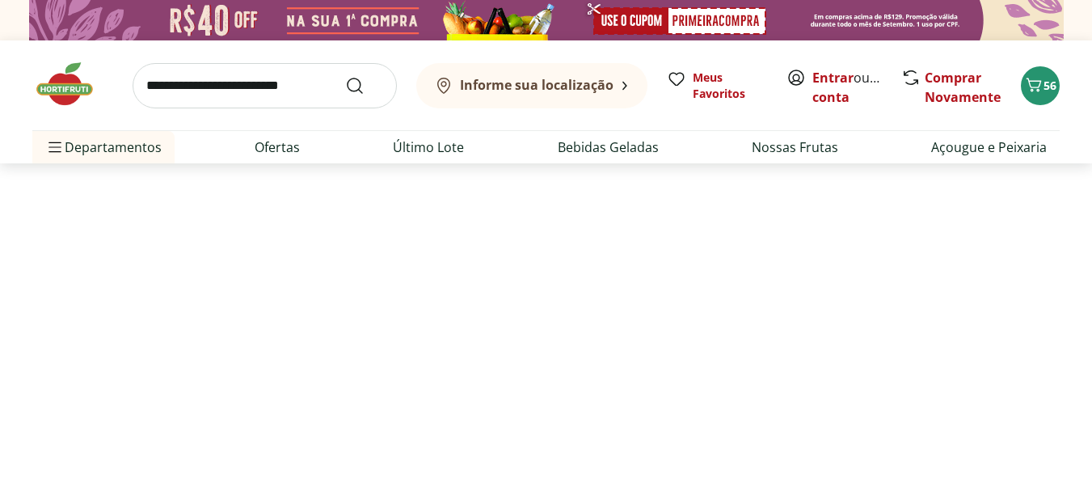
select select "**********"
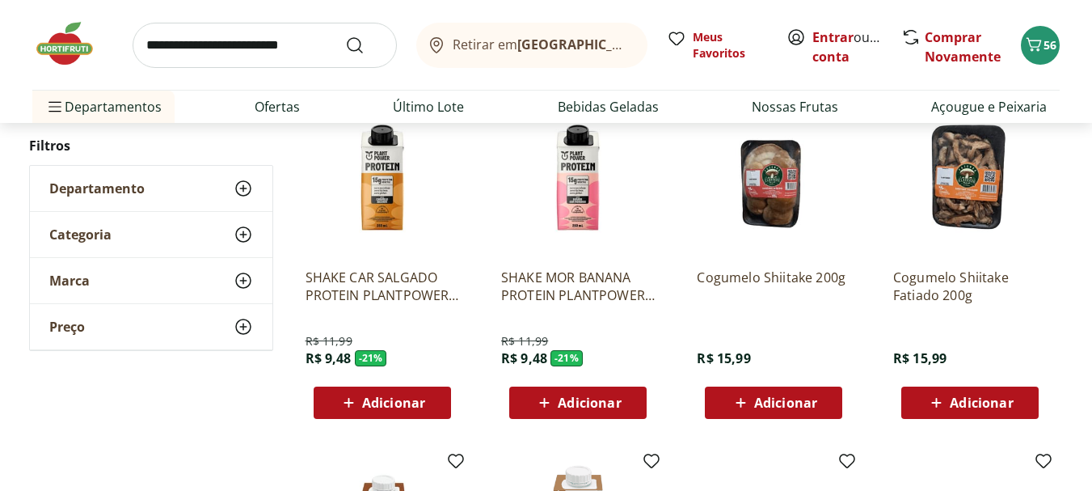
scroll to position [592, 0]
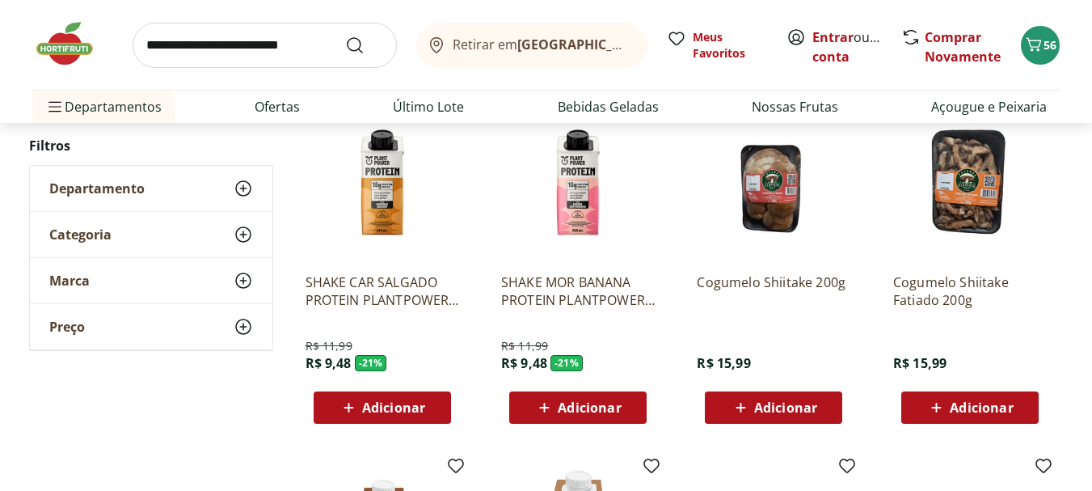
click at [766, 403] on span "Adicionar" at bounding box center [785, 407] width 63 height 13
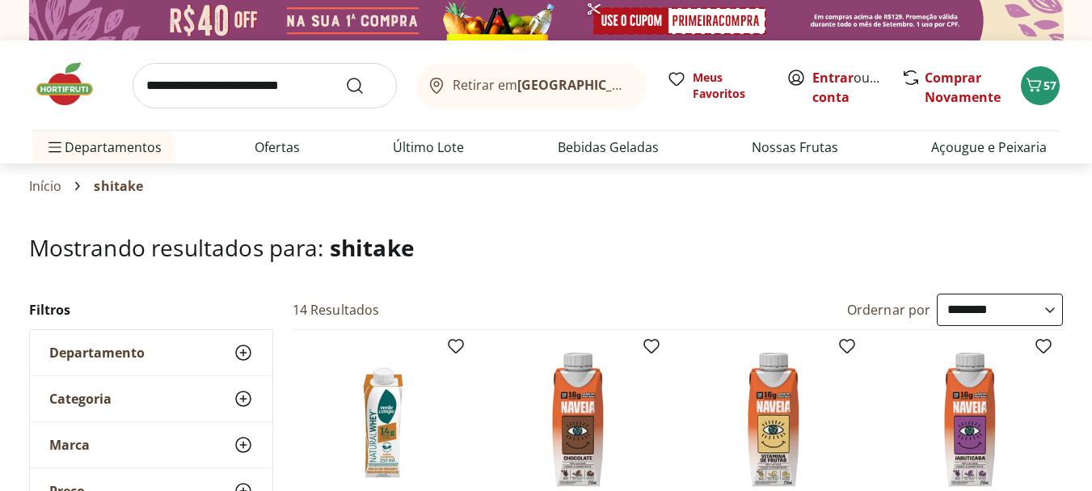
scroll to position [11, 0]
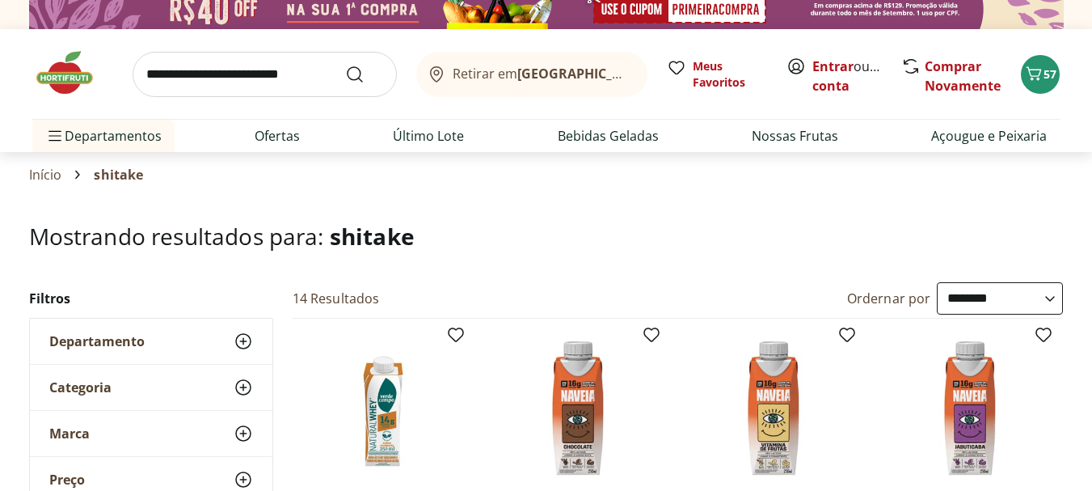
click at [73, 77] on img at bounding box center [72, 73] width 81 height 49
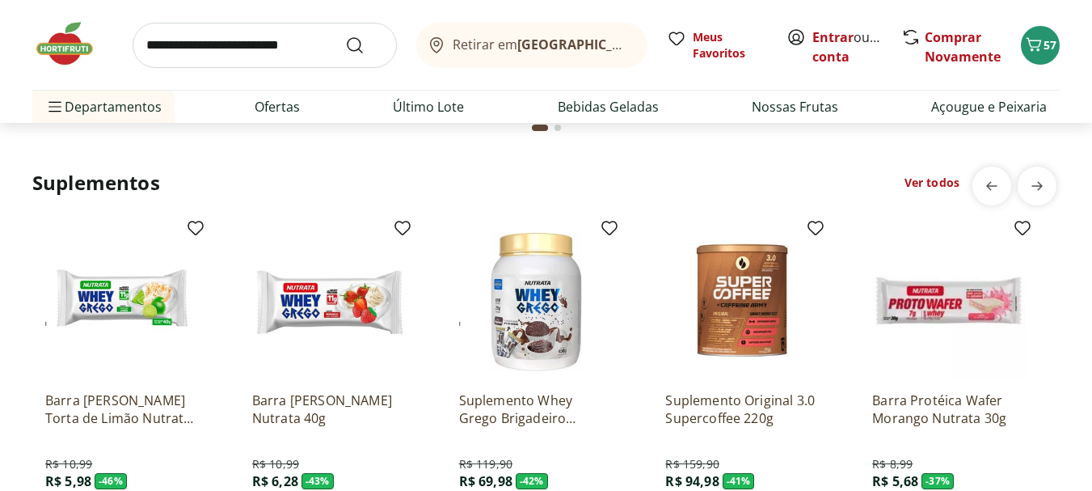
scroll to position [3794, 0]
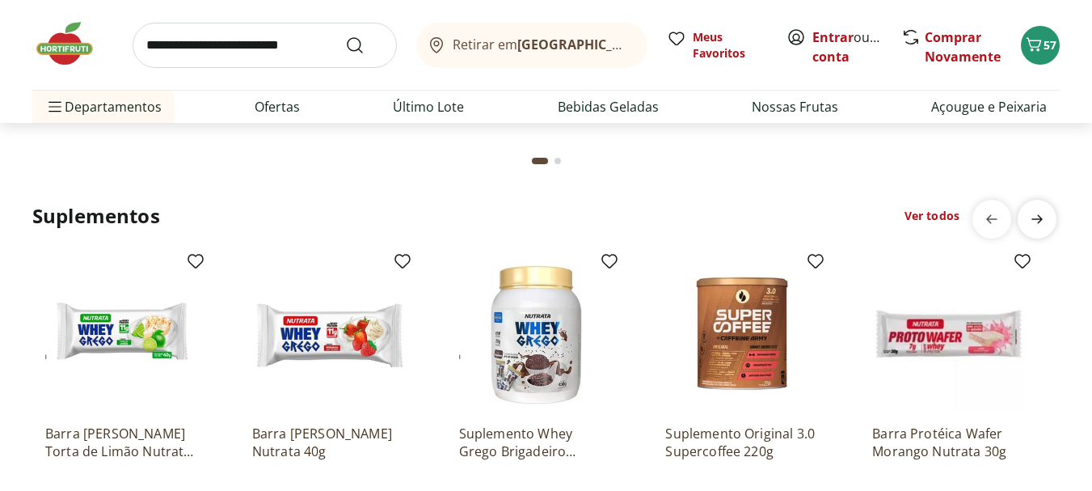
click at [1034, 220] on icon "next" at bounding box center [1037, 219] width 11 height 9
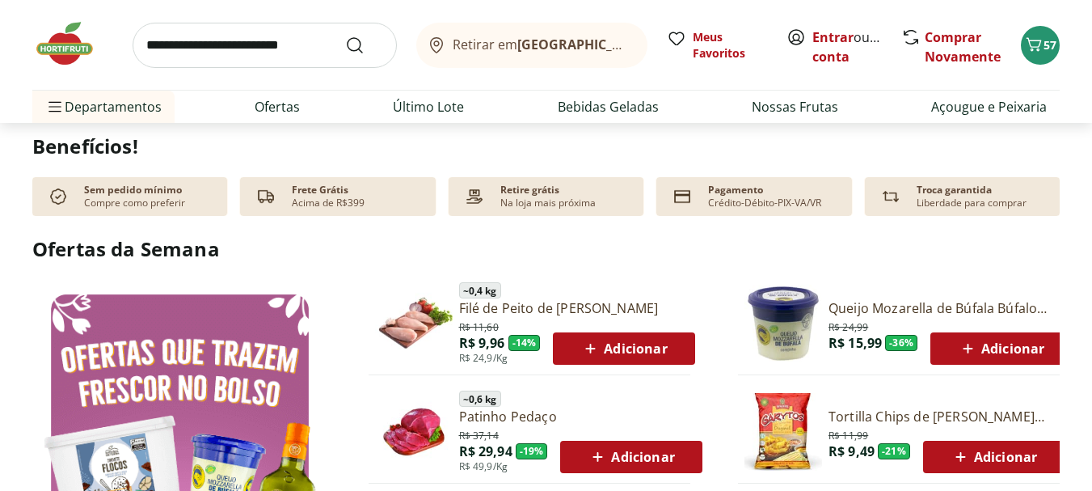
scroll to position [677, 0]
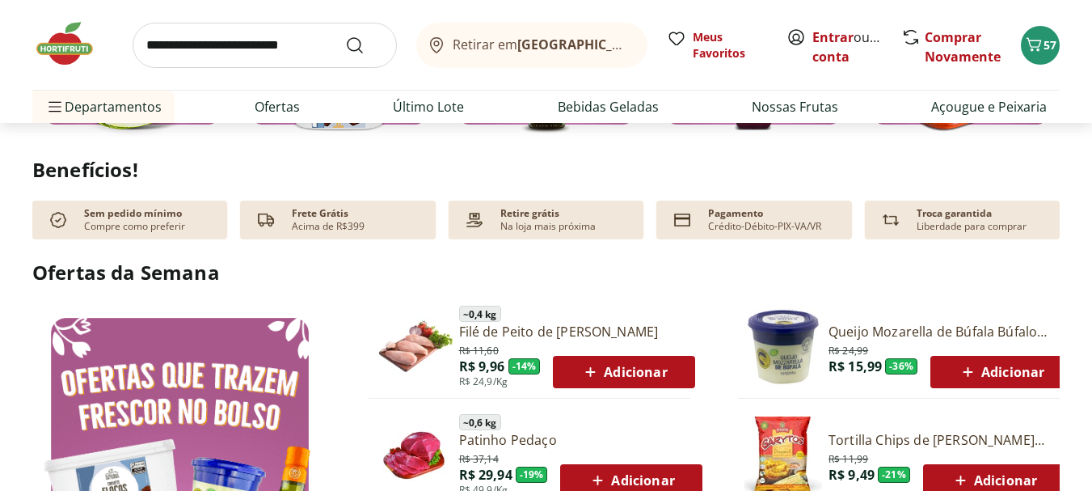
click at [261, 54] on input "search" at bounding box center [265, 45] width 264 height 45
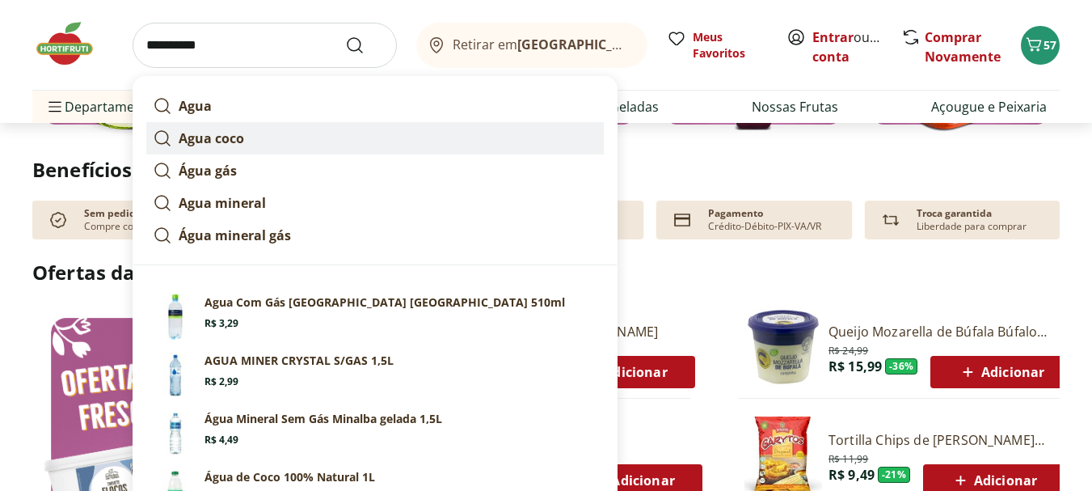
click at [221, 137] on strong "Agua coco" at bounding box center [211, 138] width 65 height 18
type input "*********"
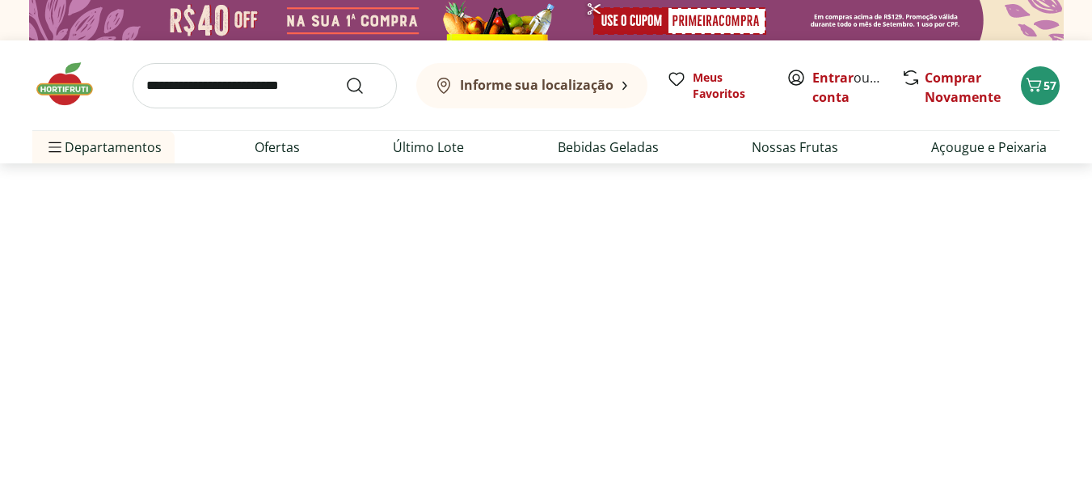
select select "**********"
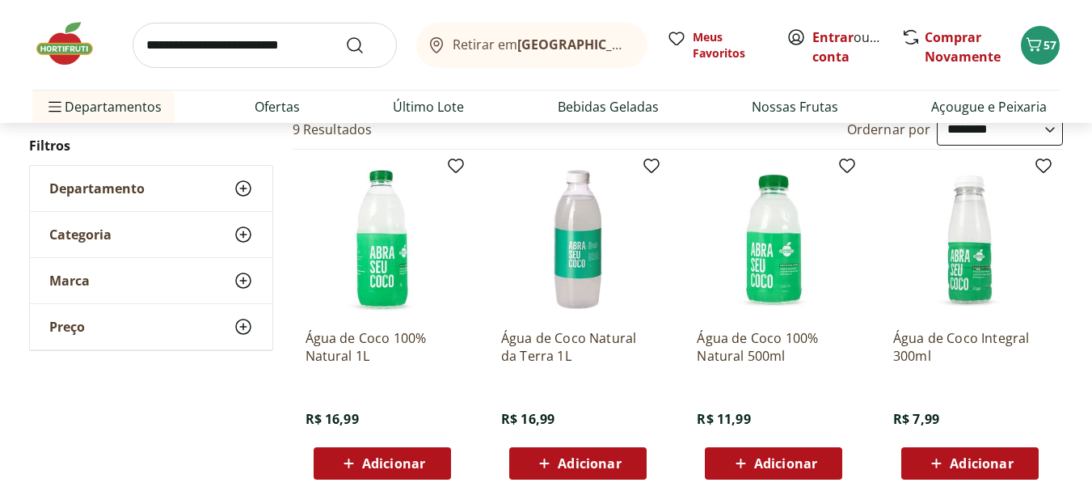
scroll to position [192, 0]
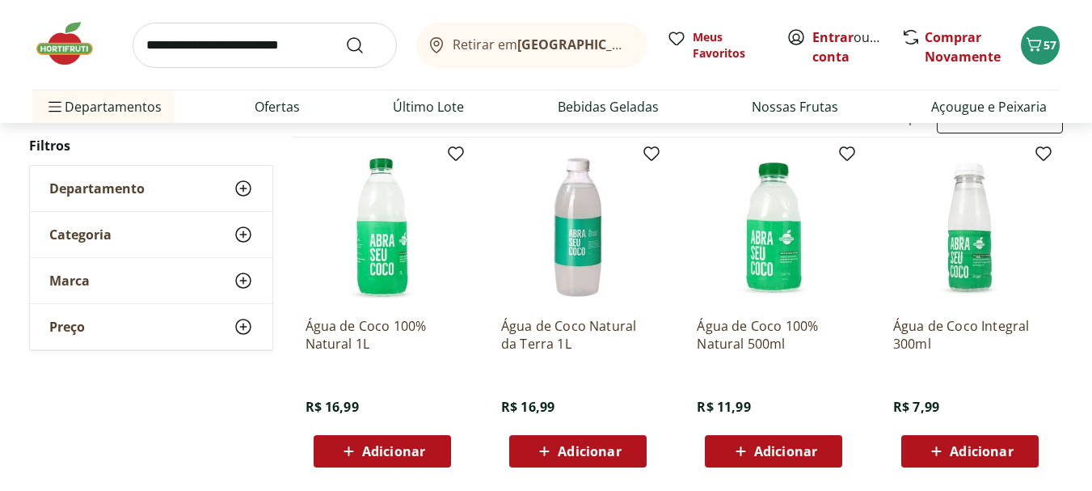
click at [567, 456] on span "Adicionar" at bounding box center [589, 451] width 63 height 13
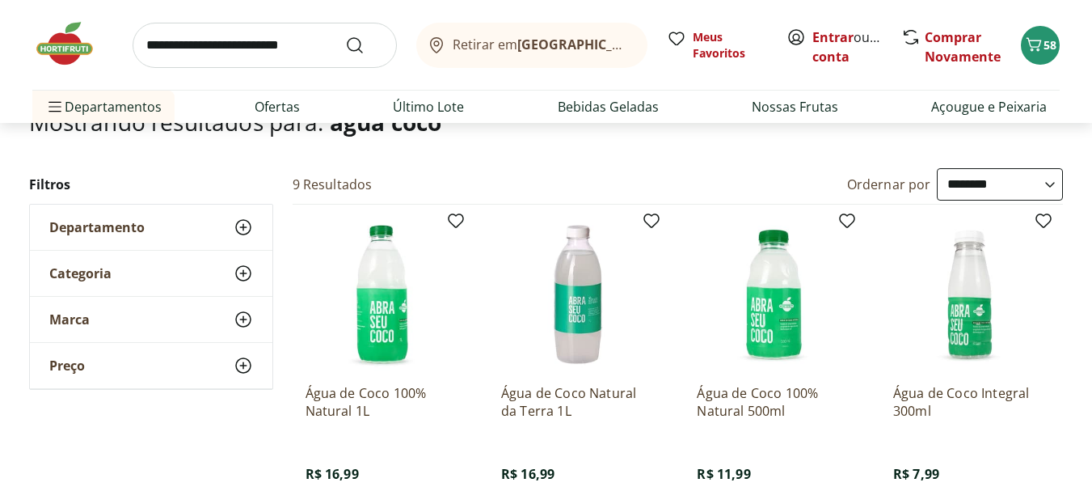
scroll to position [0, 0]
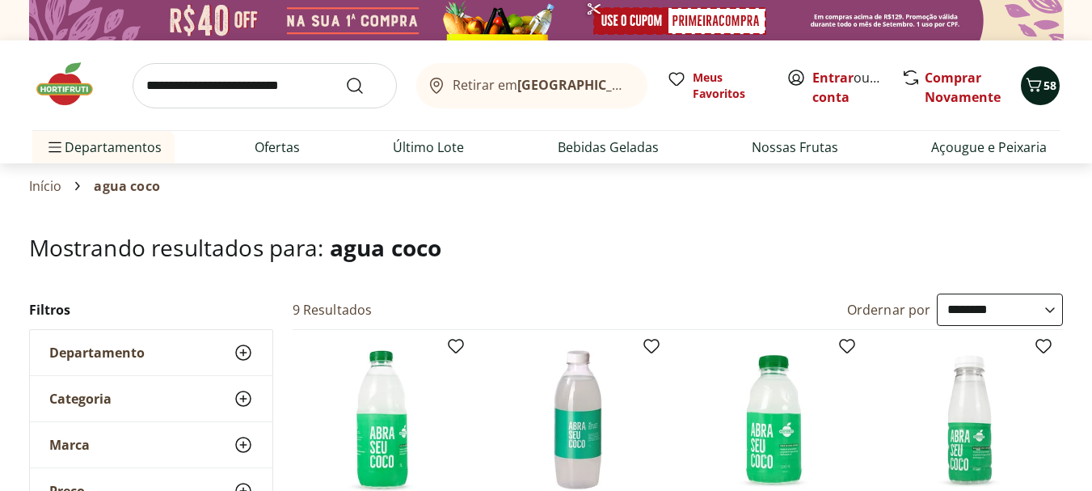
click at [1039, 88] on icon "Carrinho" at bounding box center [1033, 84] width 19 height 19
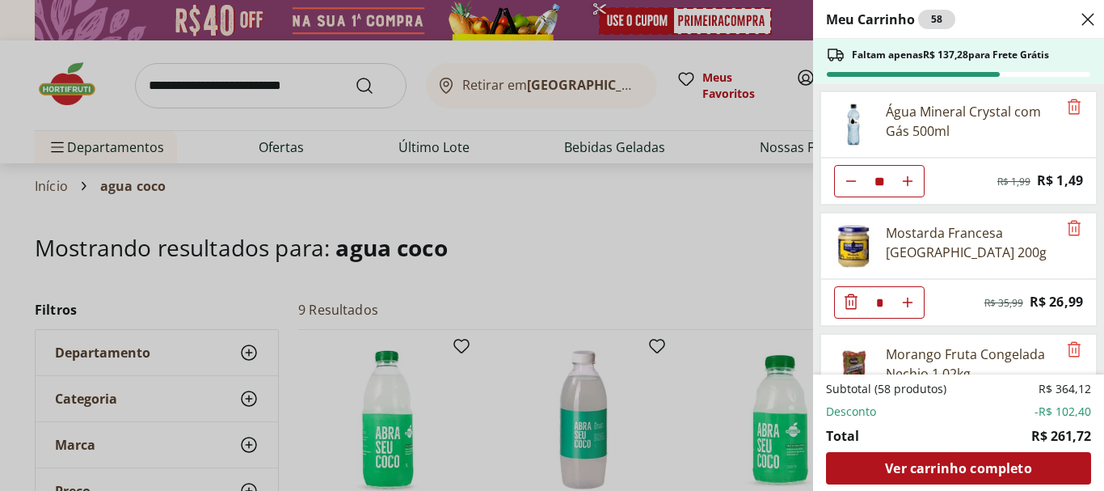
click at [372, 116] on div "Meu Carrinho 58 Faltam apenas R$ 137,28 para Frete Grátis Água Mineral Crystal …" at bounding box center [552, 245] width 1104 height 491
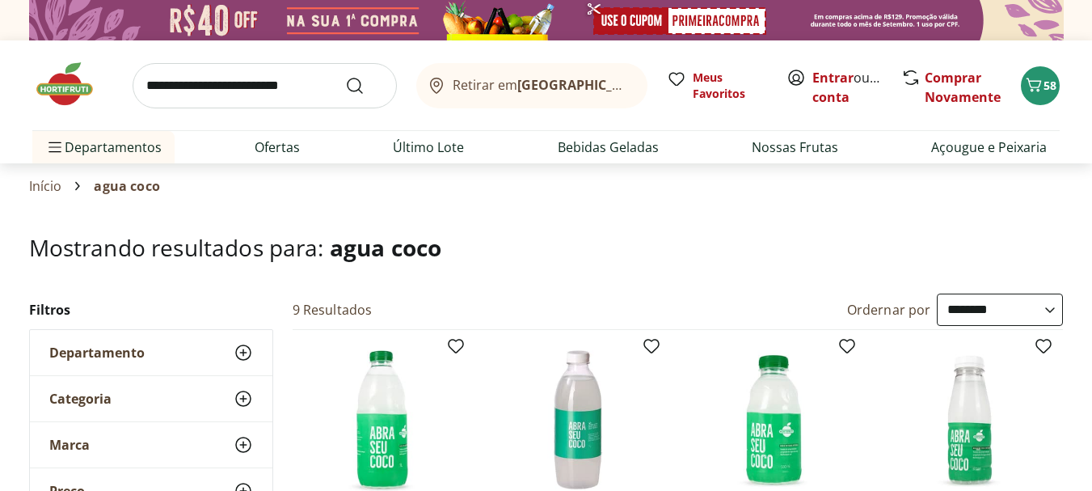
click at [259, 90] on input "search" at bounding box center [265, 85] width 264 height 45
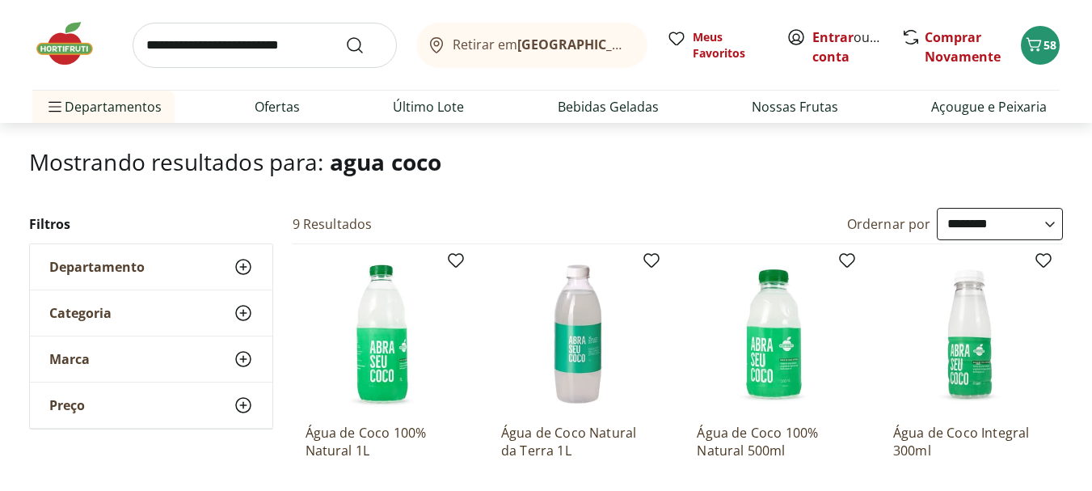
scroll to position [76, 0]
